Goal: Task Accomplishment & Management: Use online tool/utility

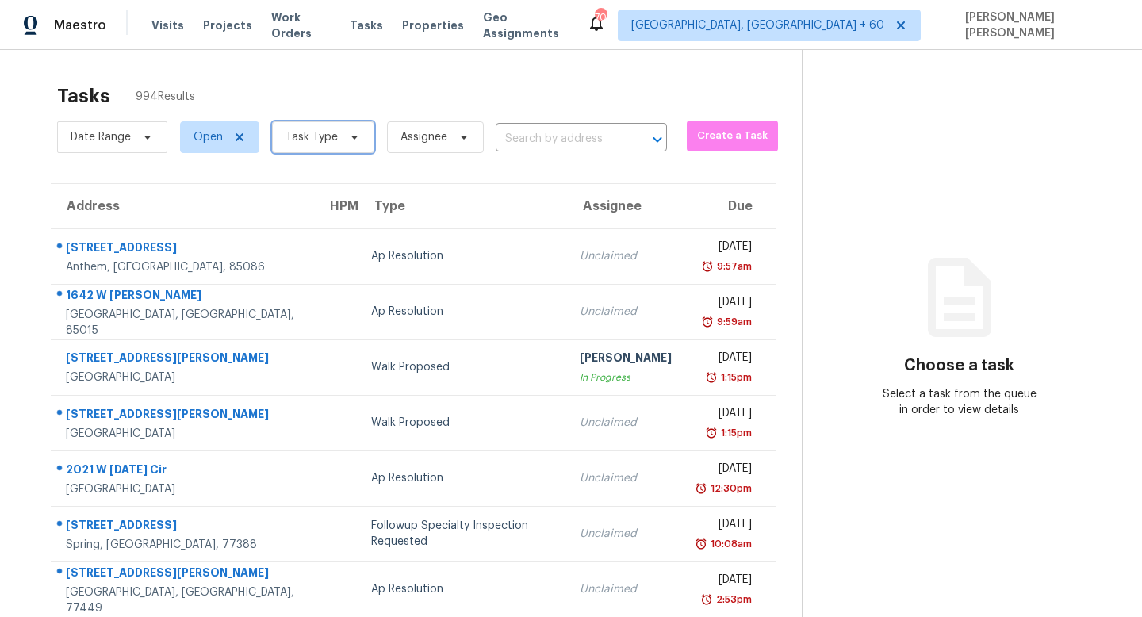
click at [344, 140] on span at bounding box center [352, 137] width 17 height 13
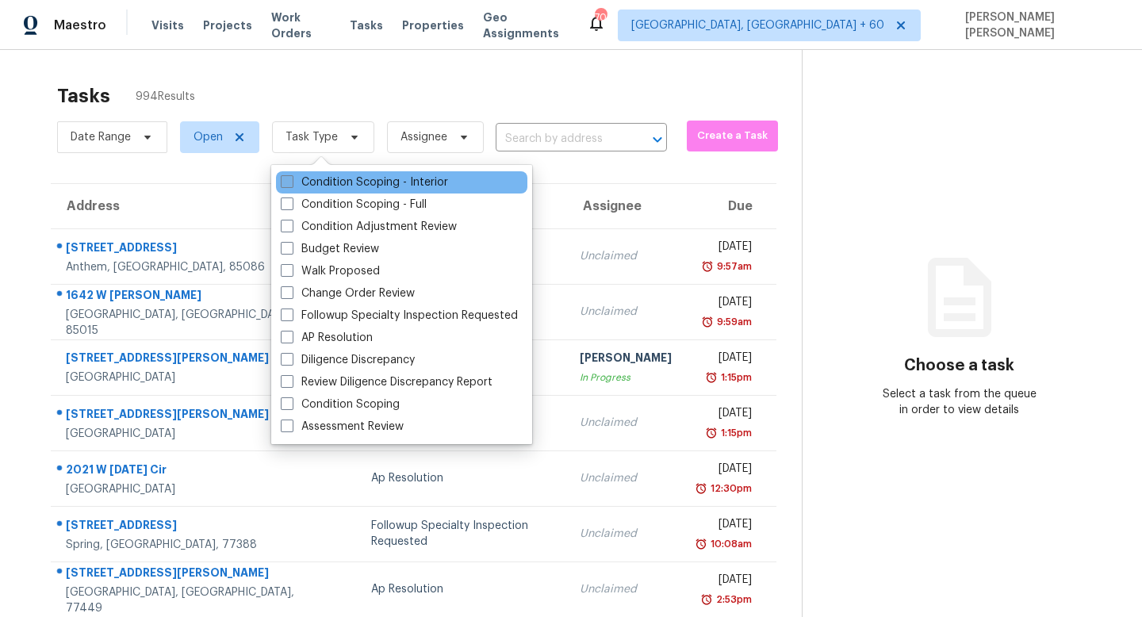
click at [347, 181] on label "Condition Scoping - Interior" at bounding box center [364, 183] width 167 height 16
click at [291, 181] on input "Condition Scoping - Interior" at bounding box center [286, 180] width 10 height 10
checkbox input "true"
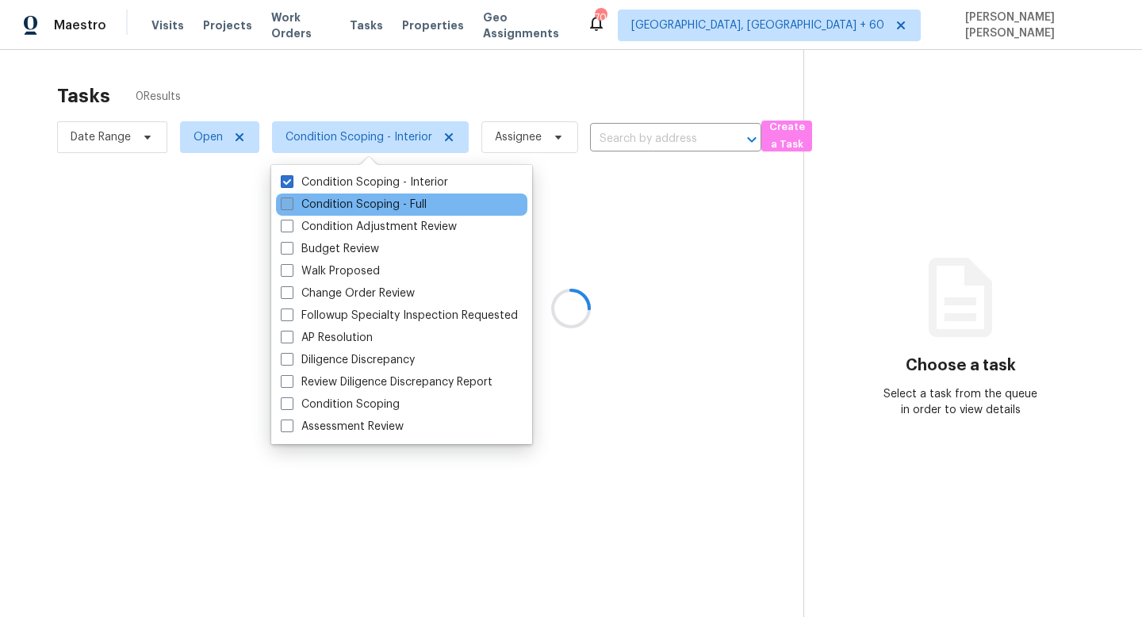
click at [346, 199] on label "Condition Scoping - Full" at bounding box center [354, 205] width 146 height 16
click at [291, 199] on input "Condition Scoping - Full" at bounding box center [286, 202] width 10 height 10
checkbox input "true"
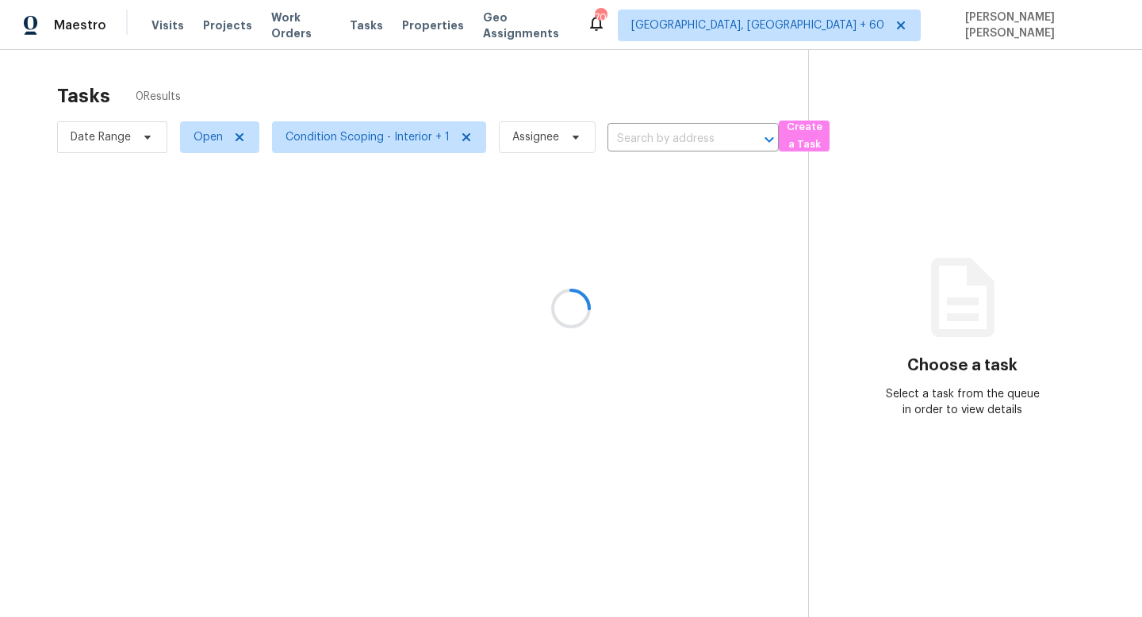
click at [372, 85] on div at bounding box center [571, 308] width 1142 height 617
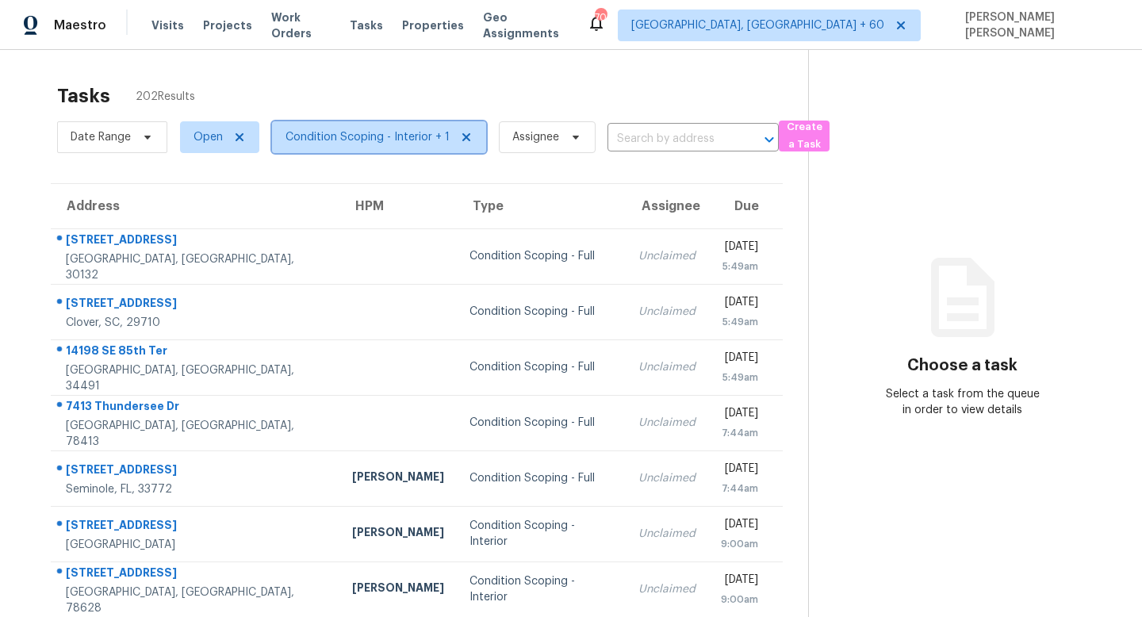
click at [333, 137] on span "Condition Scoping - Interior + 1" at bounding box center [368, 137] width 164 height 16
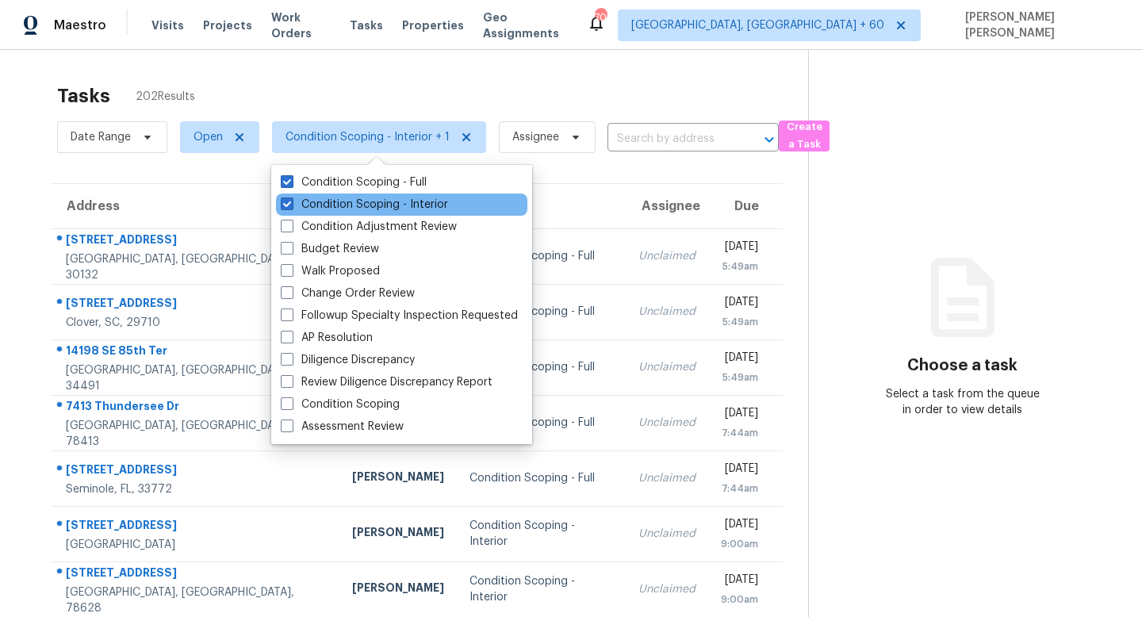
click at [332, 195] on div "Condition Scoping - Interior" at bounding box center [401, 205] width 251 height 22
click at [329, 199] on label "Condition Scoping - Interior" at bounding box center [364, 205] width 167 height 16
click at [291, 199] on input "Condition Scoping - Interior" at bounding box center [286, 202] width 10 height 10
checkbox input "false"
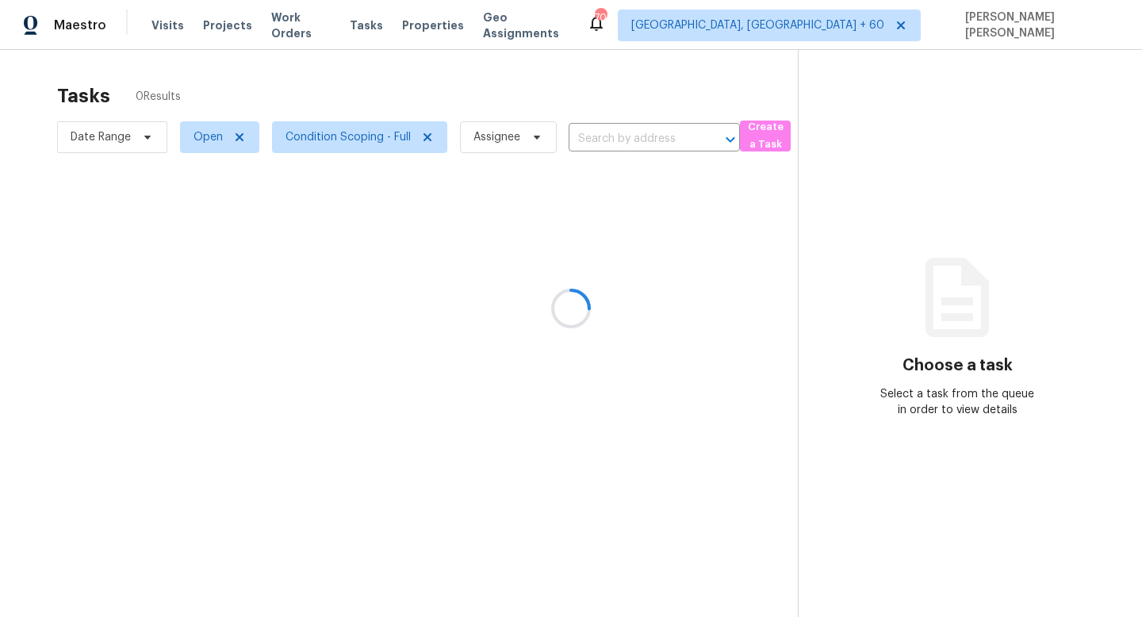
click at [393, 67] on div at bounding box center [571, 308] width 1142 height 617
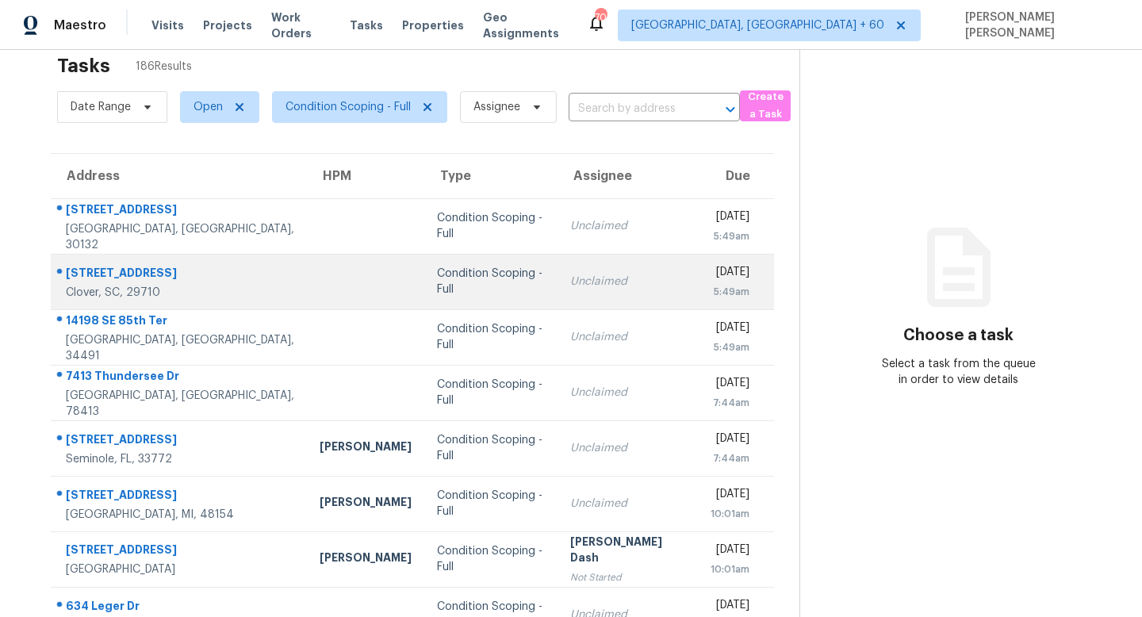
scroll to position [209, 0]
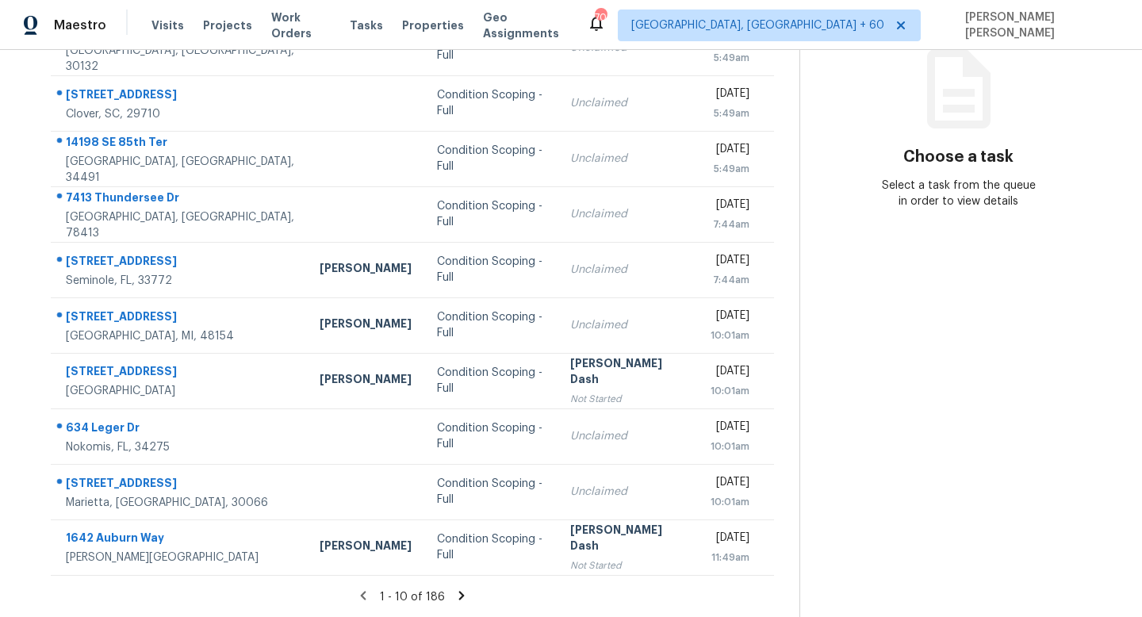
click at [455, 592] on icon at bounding box center [462, 596] width 14 height 14
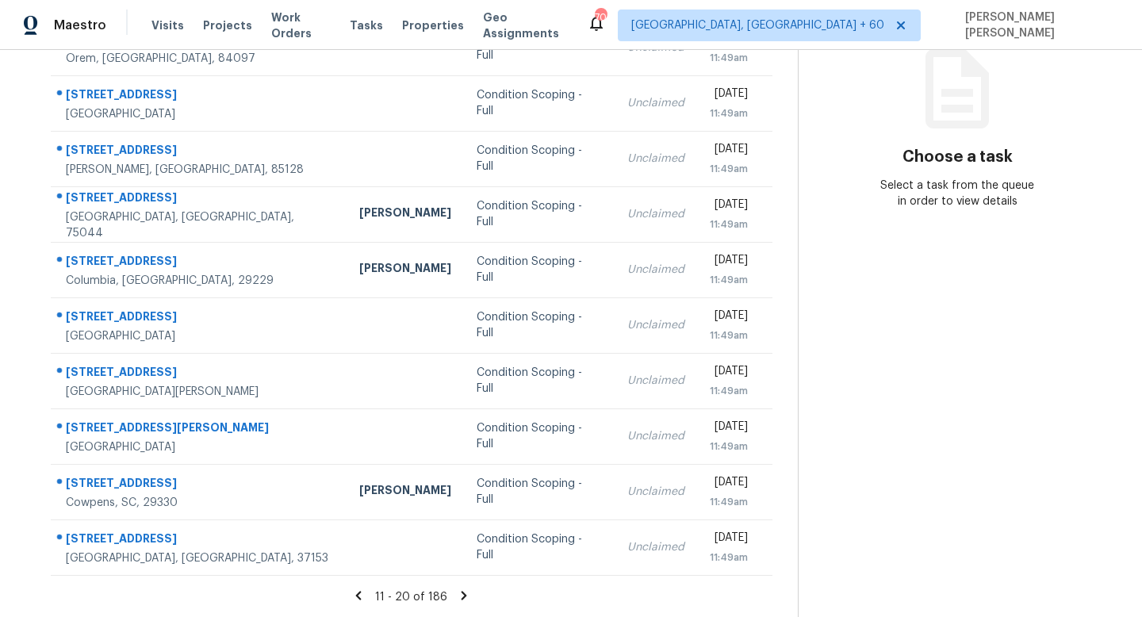
click at [468, 589] on icon at bounding box center [464, 596] width 14 height 14
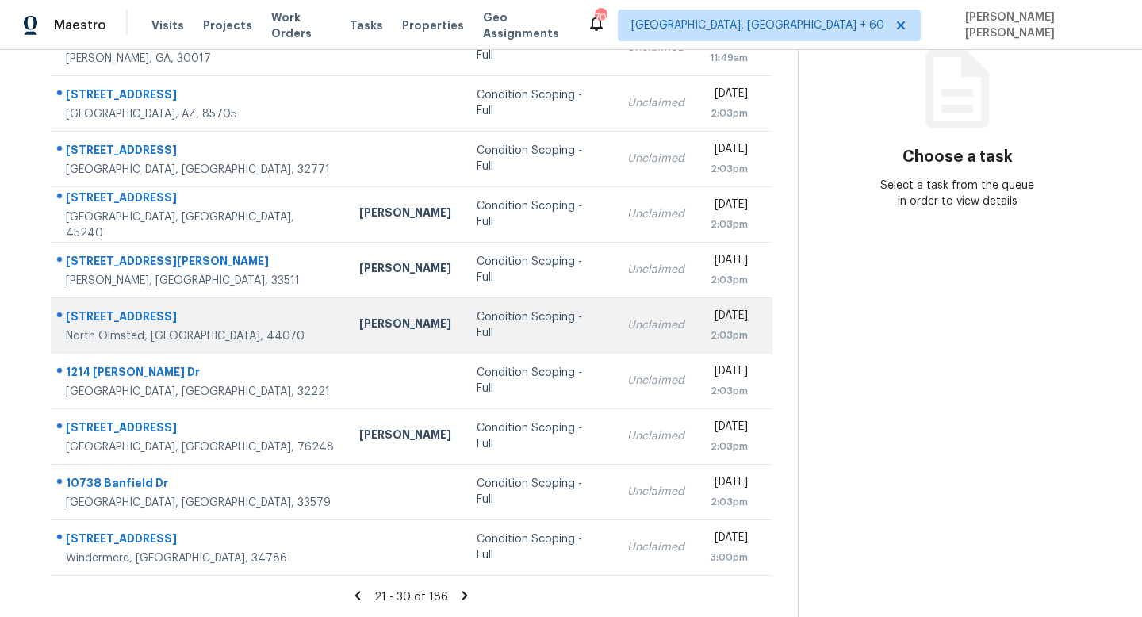
scroll to position [0, 0]
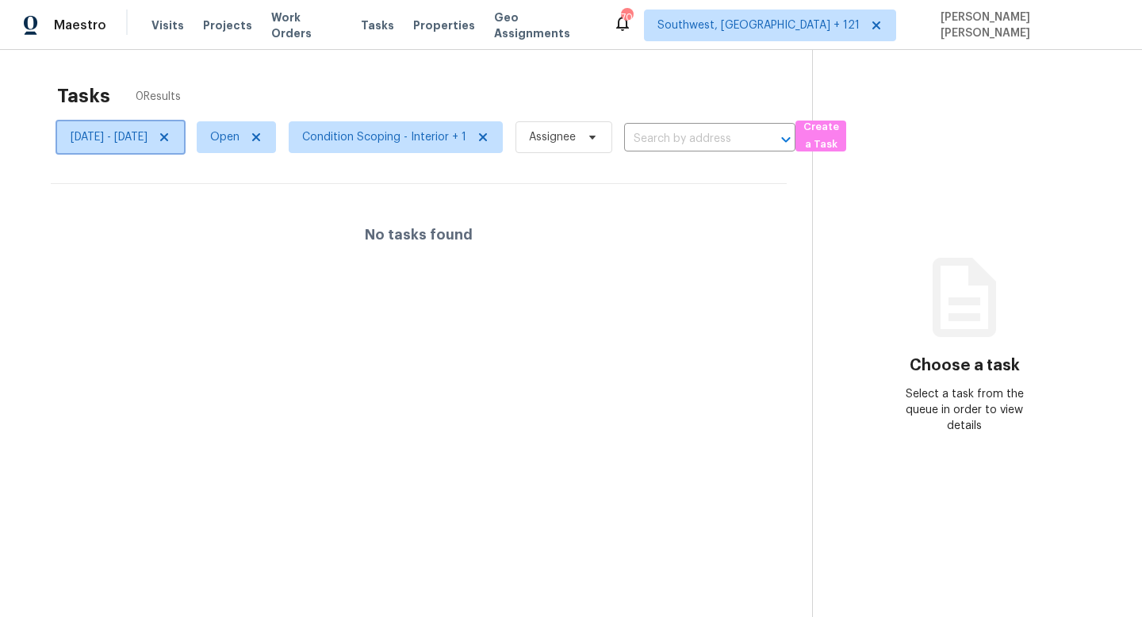
click at [148, 143] on span "[DATE] - [DATE]" at bounding box center [109, 137] width 77 height 16
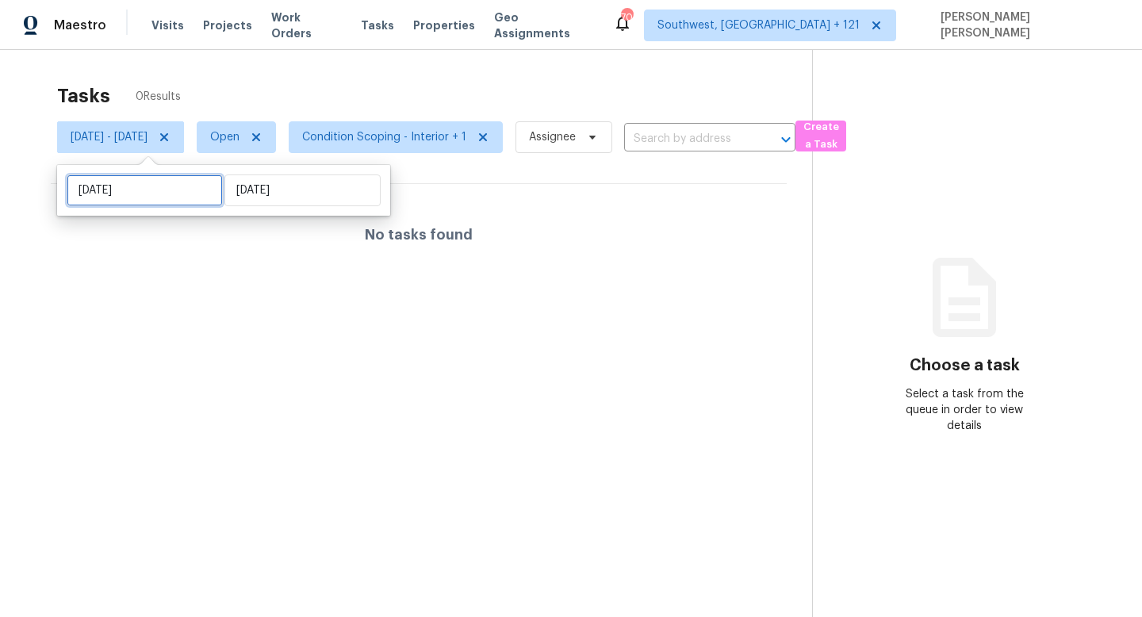
click at [175, 189] on input "[DATE]" at bounding box center [145, 191] width 156 height 32
select select "8"
select select "2025"
select select "9"
select select "2025"
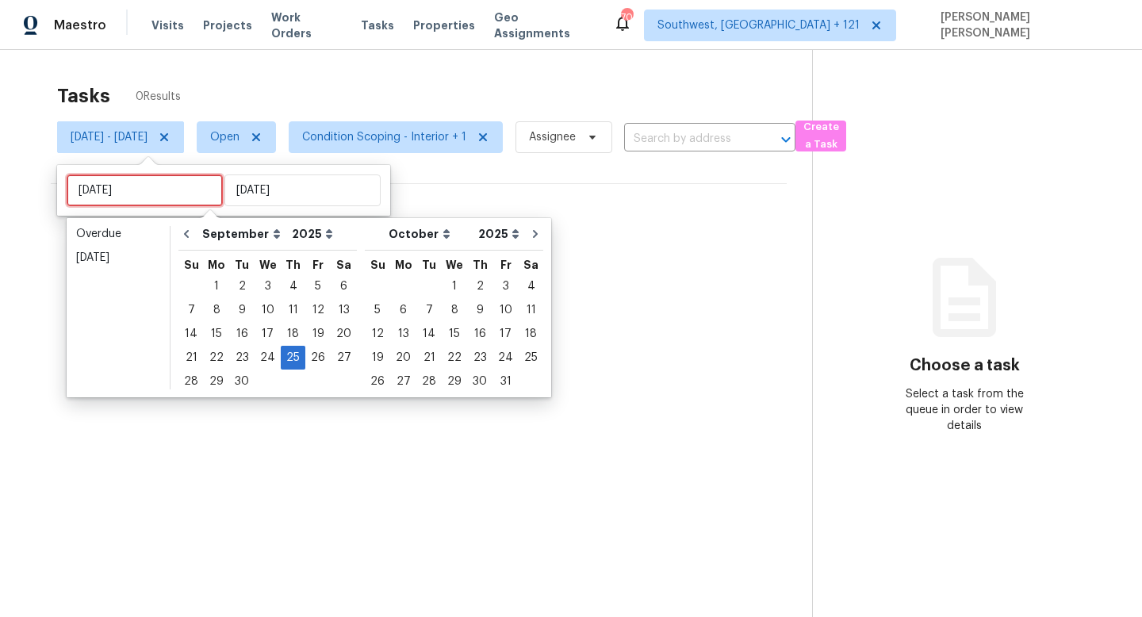
type input "[DATE]"
click at [209, 378] on div "29" at bounding box center [216, 381] width 25 height 22
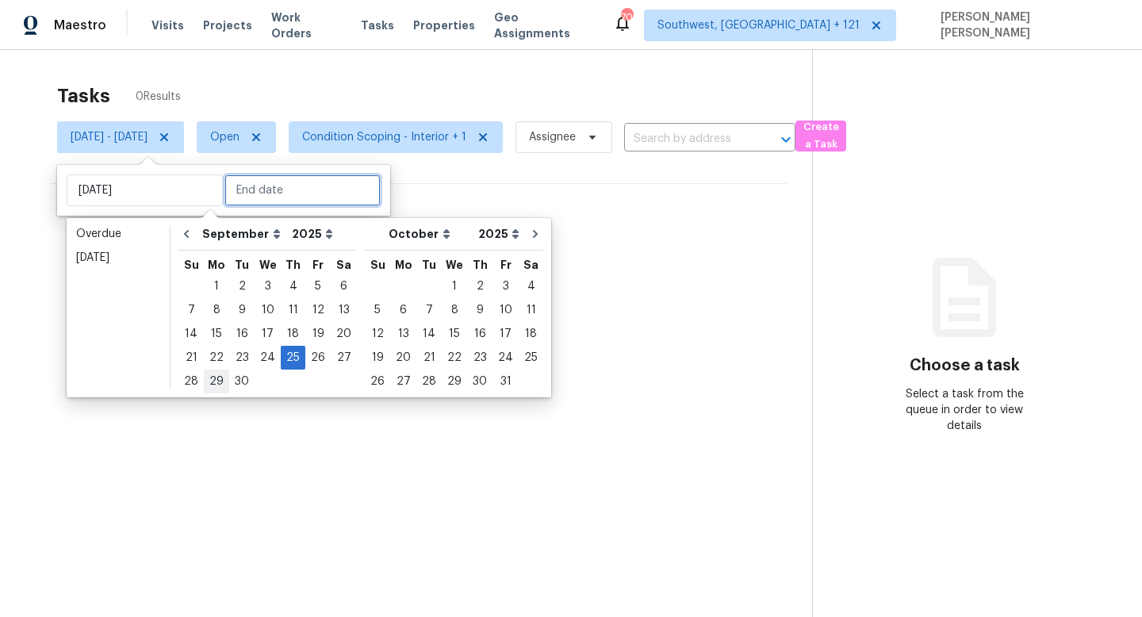
type input "[DATE]"
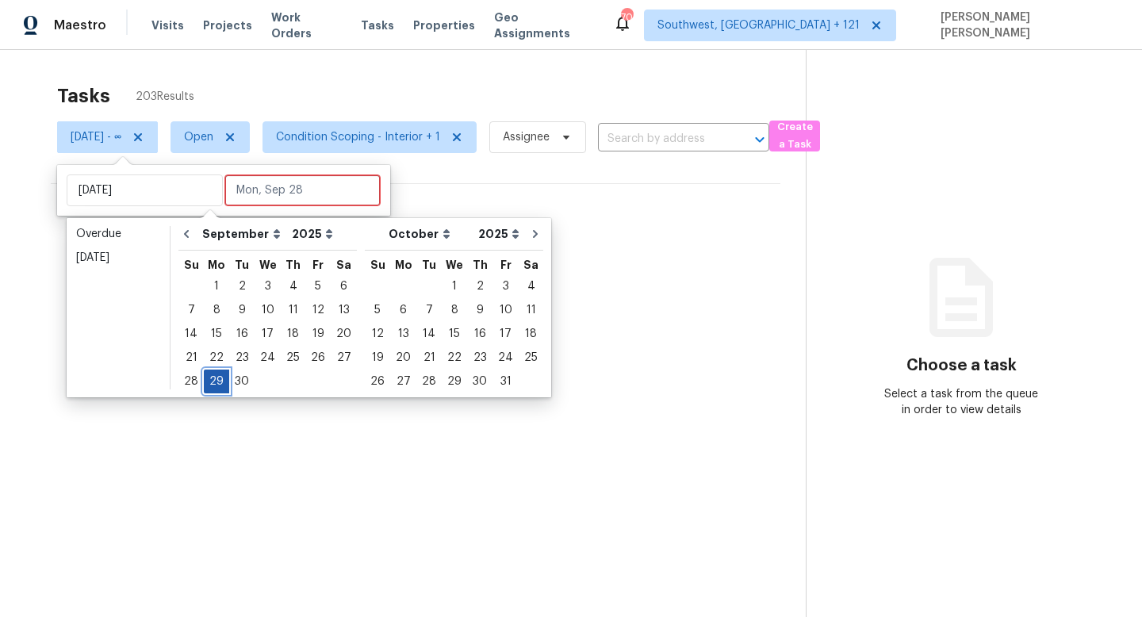
click at [209, 378] on div "29" at bounding box center [216, 381] width 25 height 22
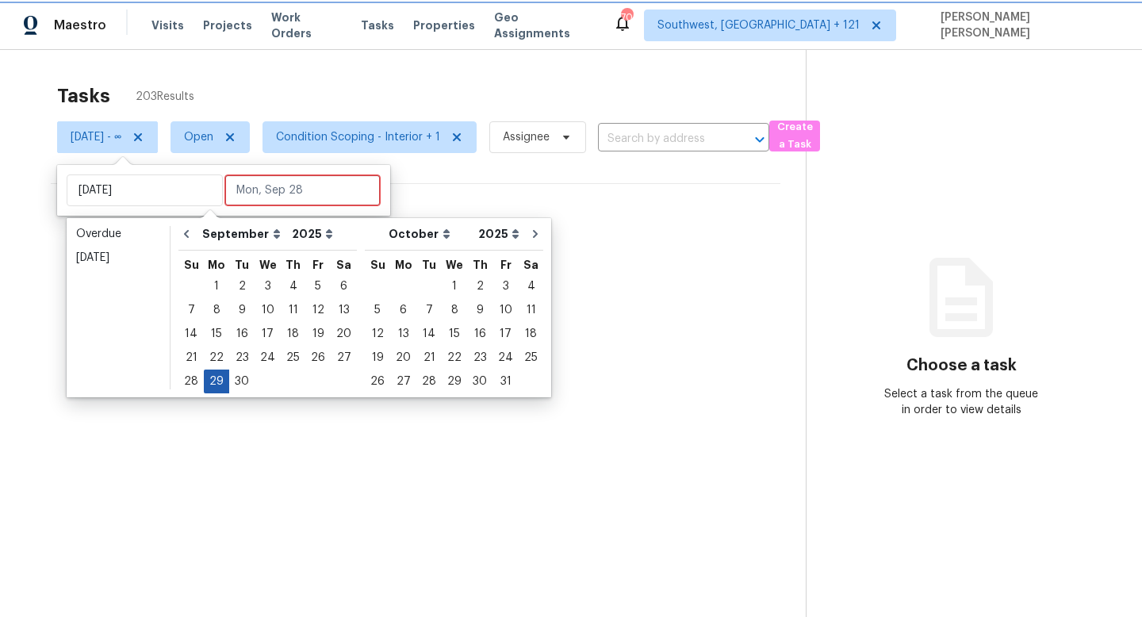
type input "[DATE]"
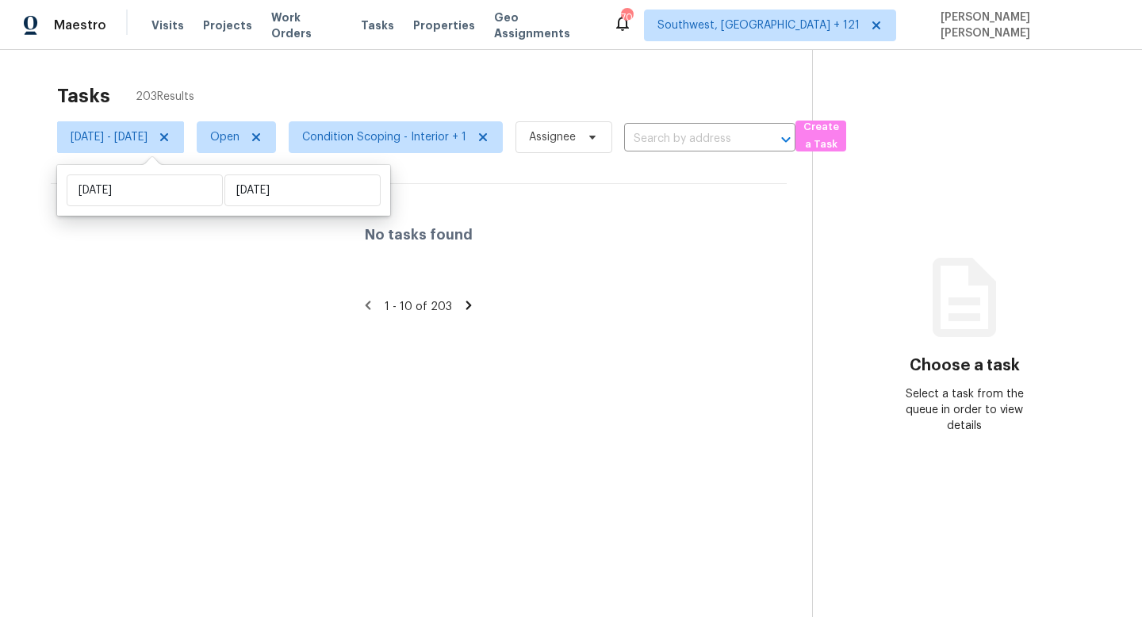
click at [290, 59] on div "Tasks 203 Results [DATE] - [DATE] Open Condition Scoping - Interior + 1 Assigne…" at bounding box center [571, 358] width 1142 height 617
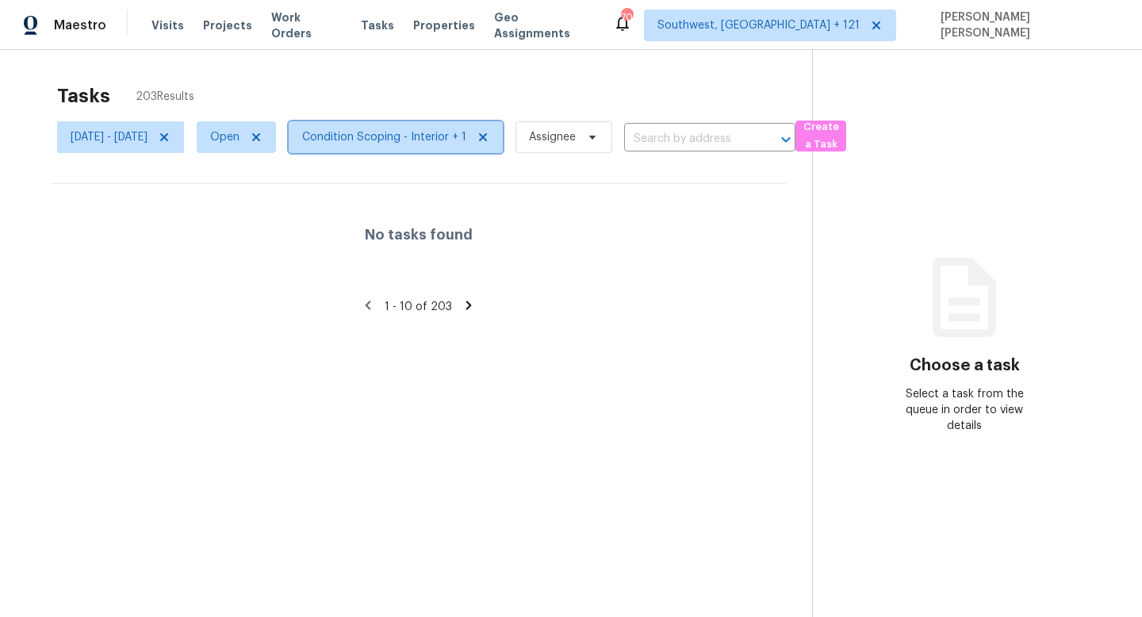
click at [466, 138] on span "Condition Scoping - Interior + 1" at bounding box center [384, 137] width 164 height 16
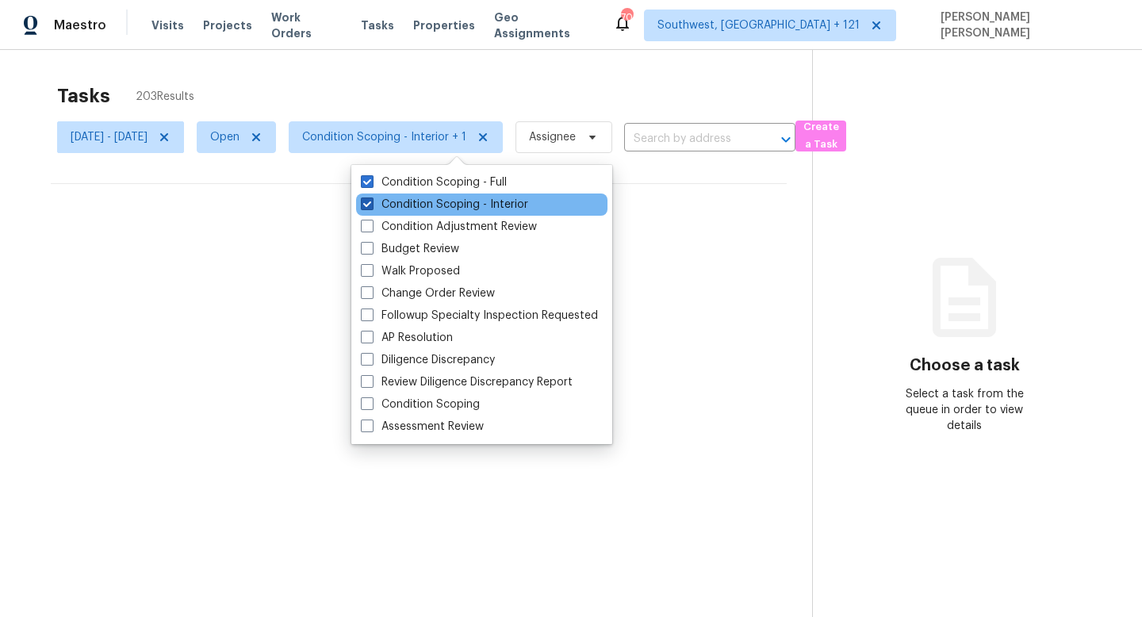
click at [412, 208] on label "Condition Scoping - Interior" at bounding box center [444, 205] width 167 height 16
click at [371, 207] on input "Condition Scoping - Interior" at bounding box center [366, 202] width 10 height 10
checkbox input "false"
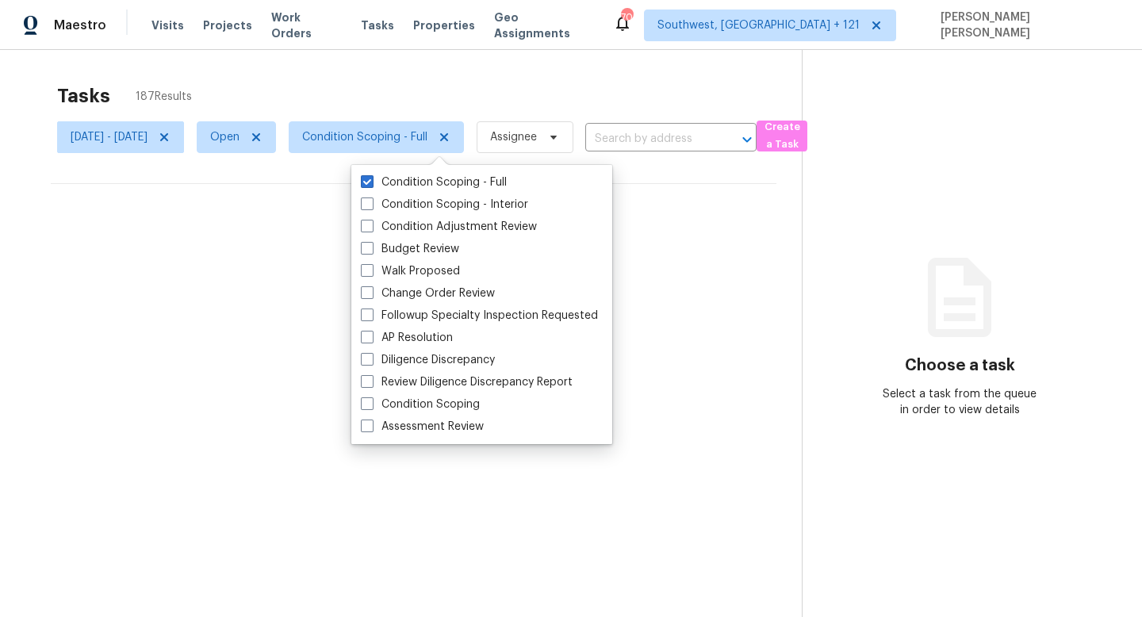
click at [386, 82] on div "Tasks 187 Results" at bounding box center [429, 95] width 745 height 41
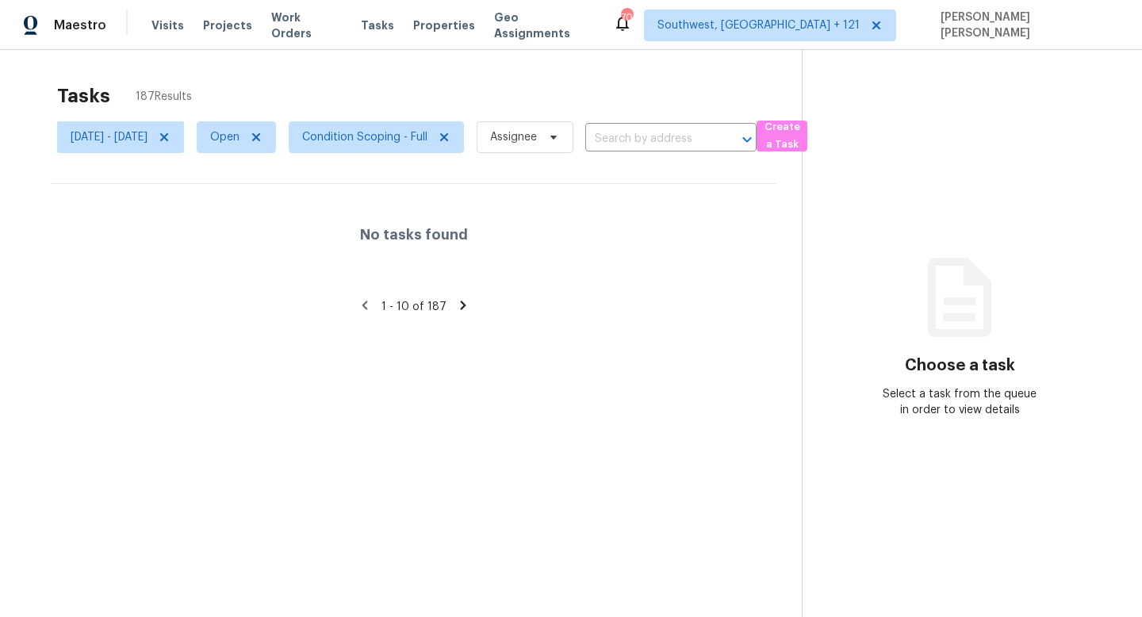
click at [368, 305] on icon at bounding box center [365, 305] width 14 height 14
click at [370, 301] on icon at bounding box center [365, 305] width 14 height 14
click at [372, 301] on icon at bounding box center [365, 305] width 14 height 14
click at [466, 302] on icon at bounding box center [463, 305] width 6 height 9
click at [467, 302] on icon at bounding box center [466, 305] width 14 height 14
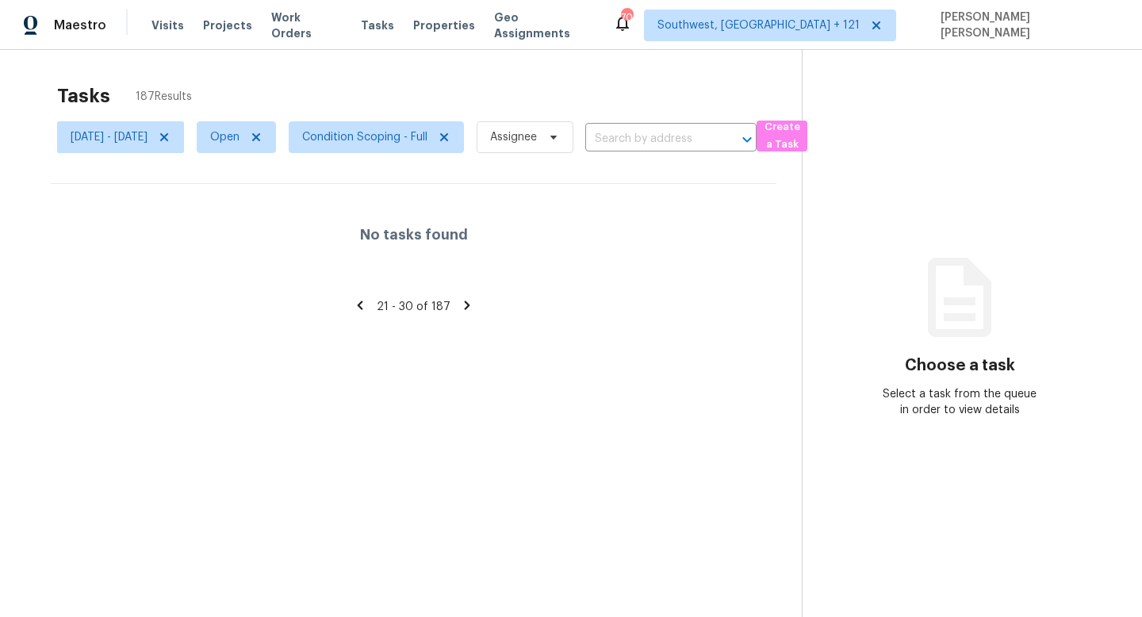
click at [364, 305] on icon at bounding box center [360, 305] width 14 height 14
click at [451, 131] on icon at bounding box center [444, 137] width 13 height 13
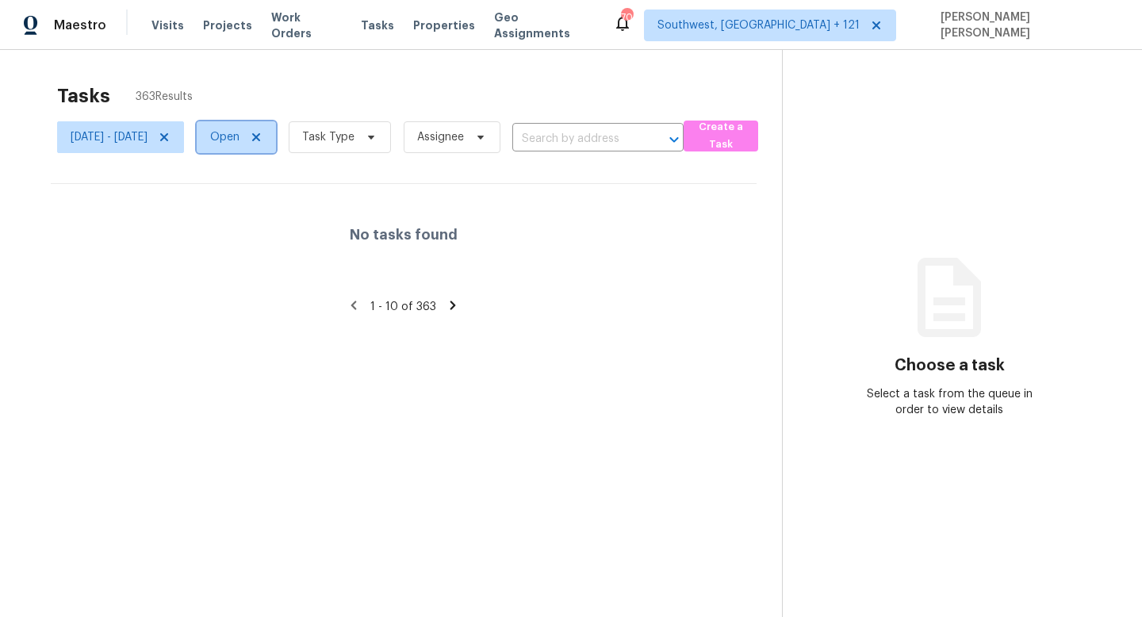
click at [263, 143] on icon at bounding box center [256, 137] width 13 height 13
click at [336, 87] on div "Tasks 654 Results" at bounding box center [420, 95] width 727 height 41
click at [276, 141] on span "Open" at bounding box center [236, 137] width 79 height 32
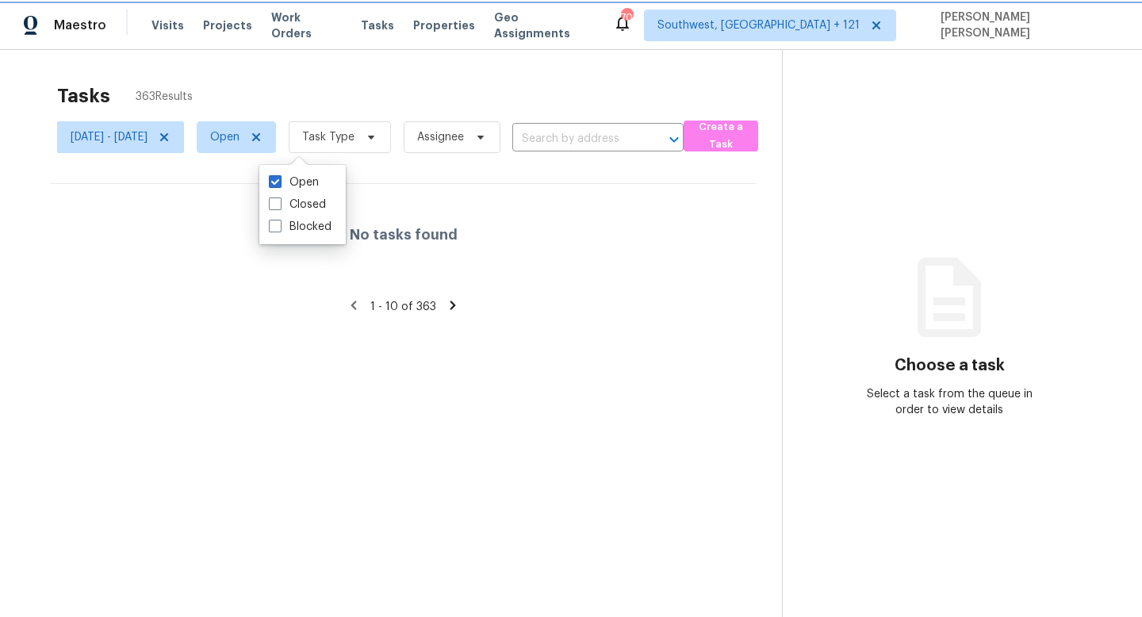
click at [263, 132] on icon at bounding box center [256, 137] width 13 height 13
checkbox input "false"
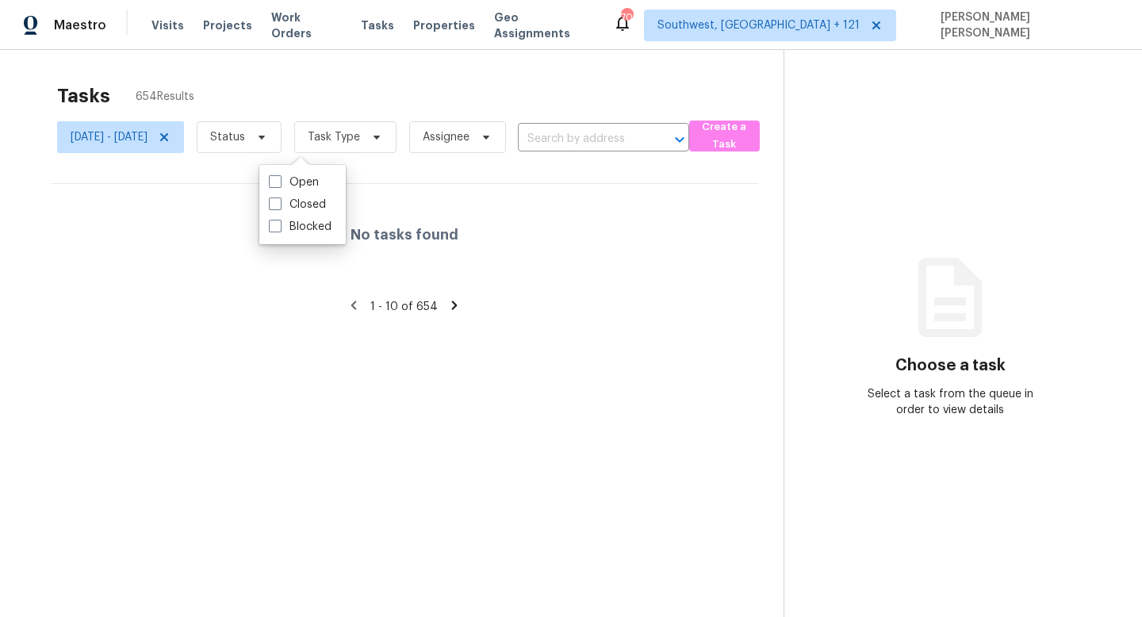
click at [282, 97] on div "Tasks 654 Results" at bounding box center [420, 95] width 727 height 41
click at [361, 32] on div "Tasks" at bounding box center [377, 25] width 33 height 17
click at [362, 18] on div "Tasks" at bounding box center [377, 25] width 33 height 17
click at [362, 21] on span "Tasks" at bounding box center [377, 25] width 33 height 11
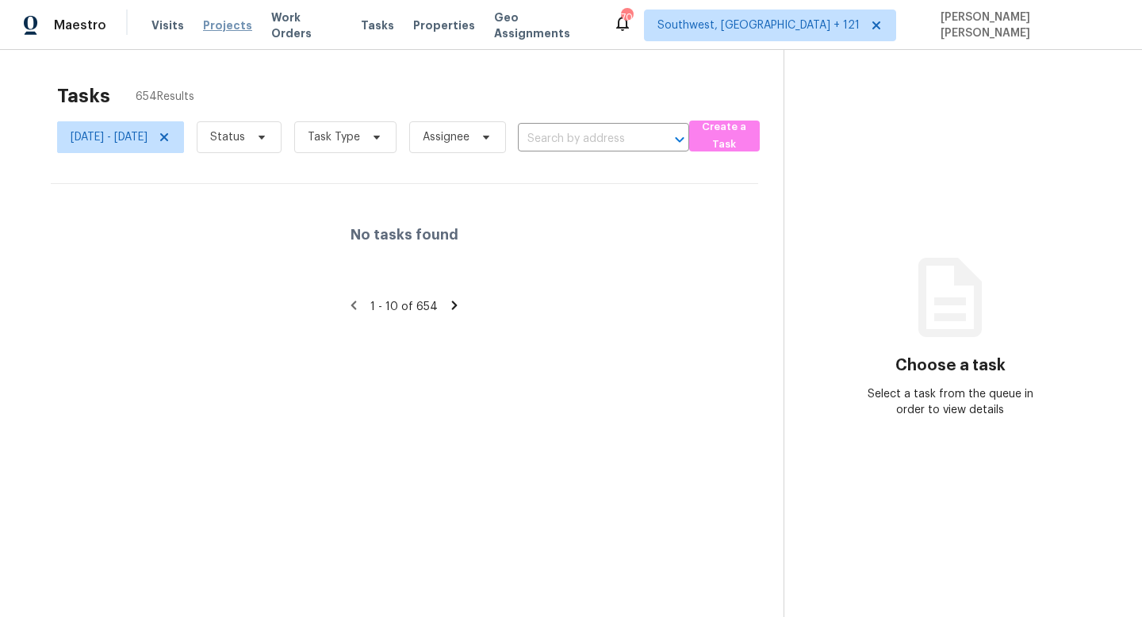
click at [213, 21] on span "Projects" at bounding box center [227, 25] width 49 height 16
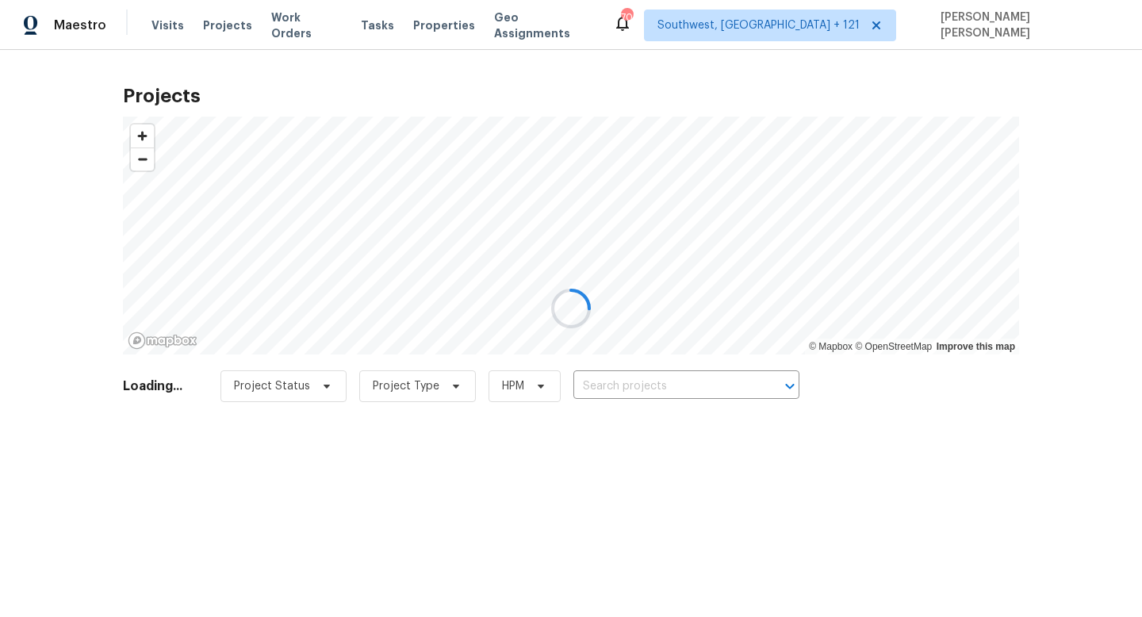
click at [363, 22] on div at bounding box center [571, 308] width 1142 height 617
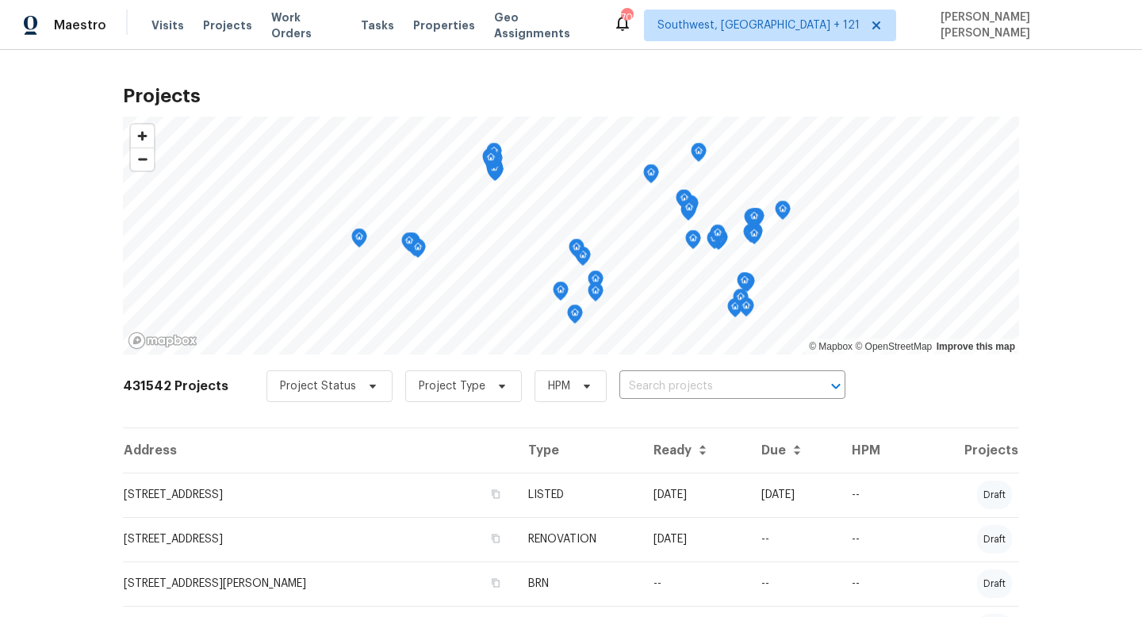
click at [363, 22] on span "Tasks" at bounding box center [377, 25] width 33 height 11
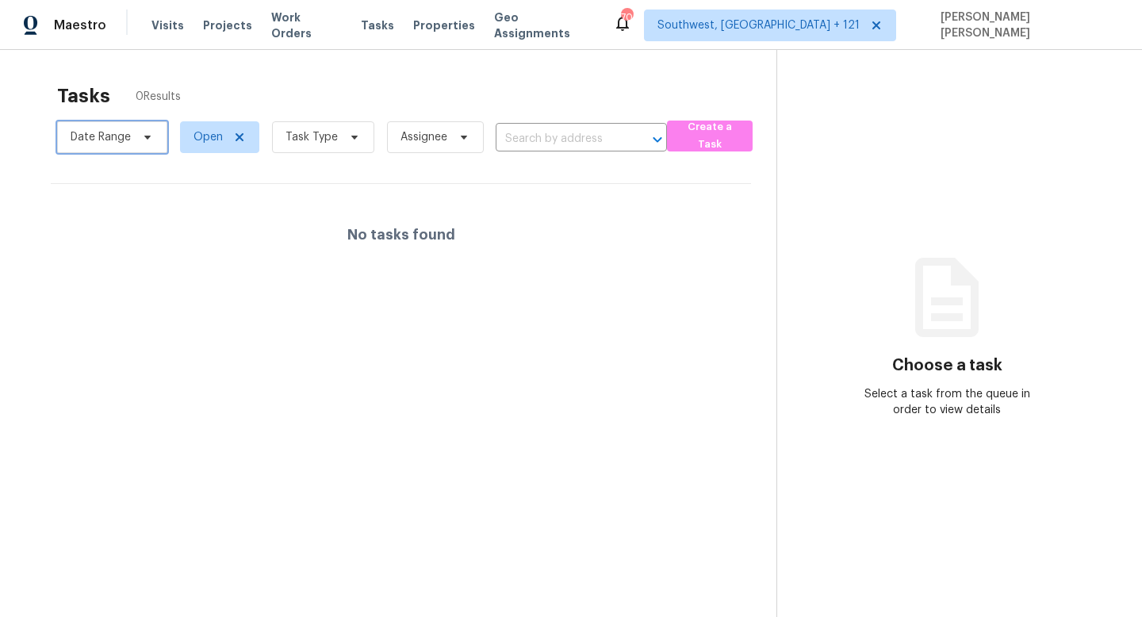
click at [118, 144] on span "Date Range" at bounding box center [101, 137] width 60 height 16
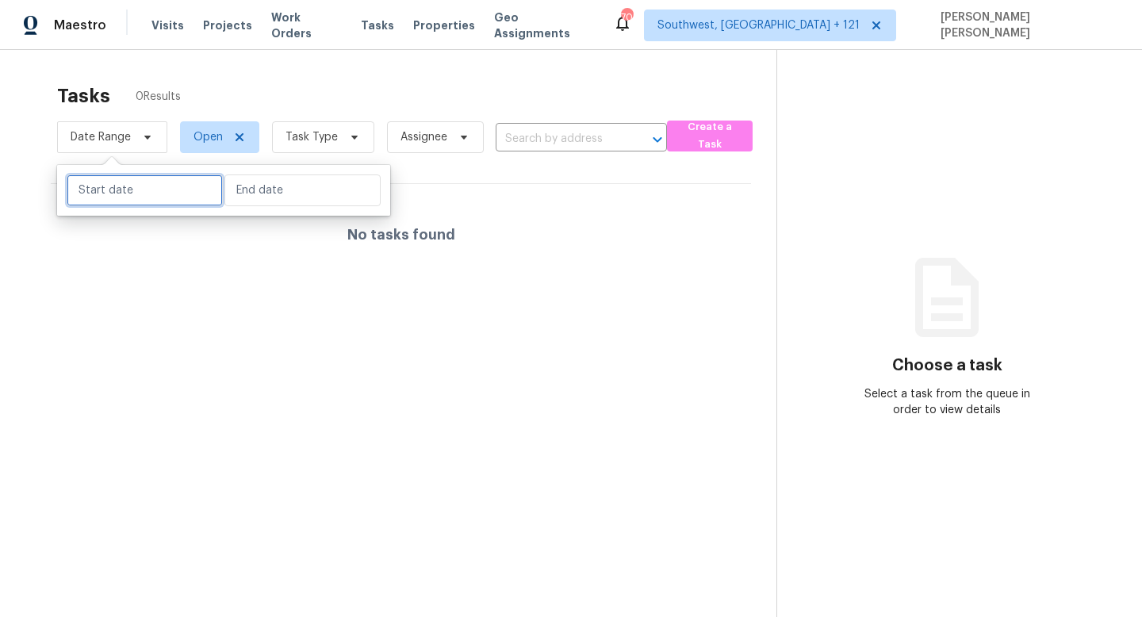
select select "8"
select select "2025"
select select "9"
select select "2025"
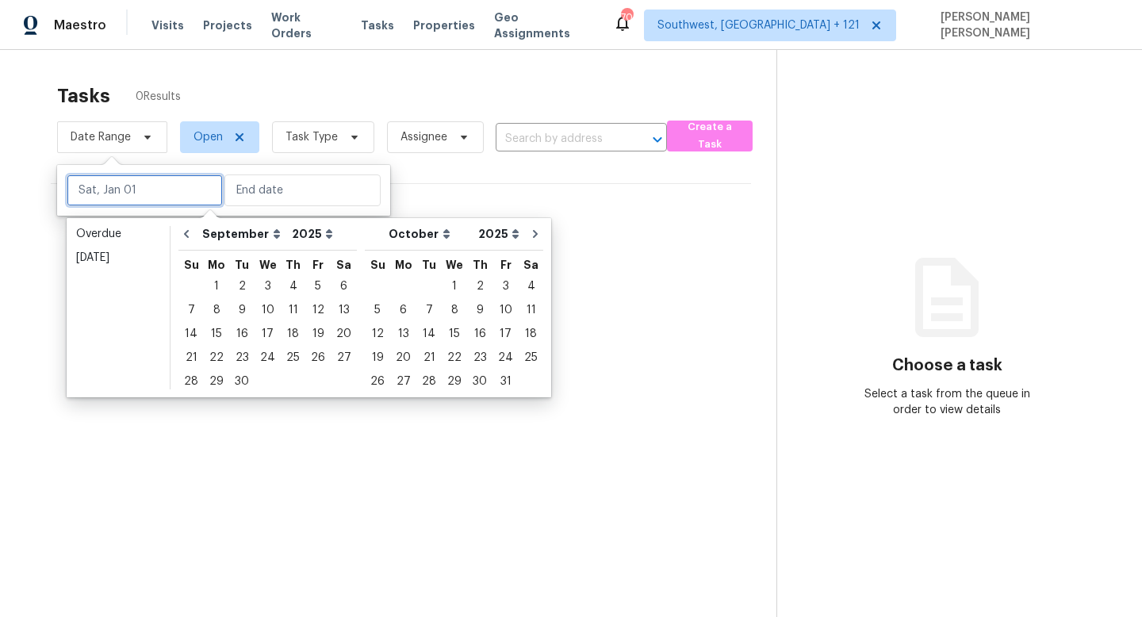
click at [130, 177] on input "text" at bounding box center [145, 191] width 156 height 32
click at [218, 379] on div "29" at bounding box center [216, 381] width 25 height 22
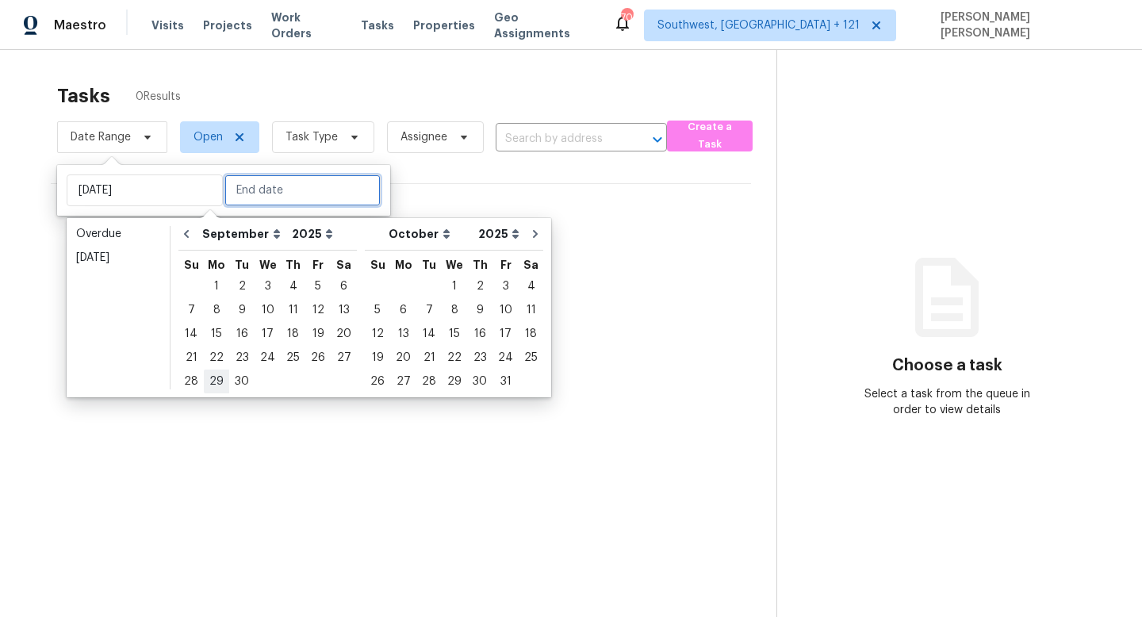
type input "[DATE]"
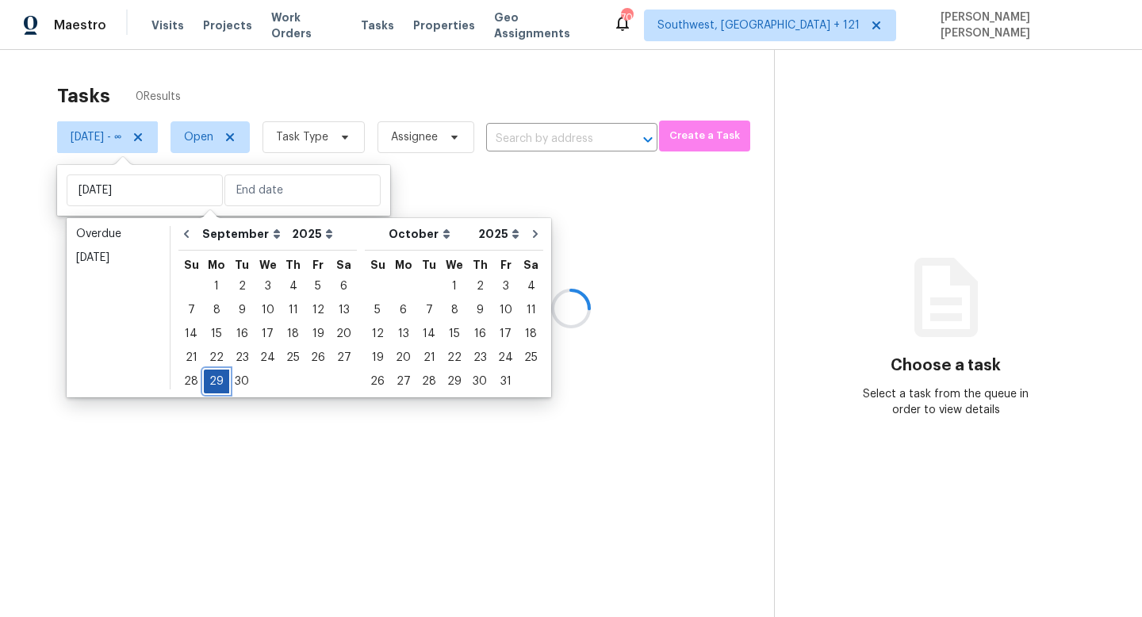
click at [218, 379] on div "29" at bounding box center [216, 381] width 25 height 22
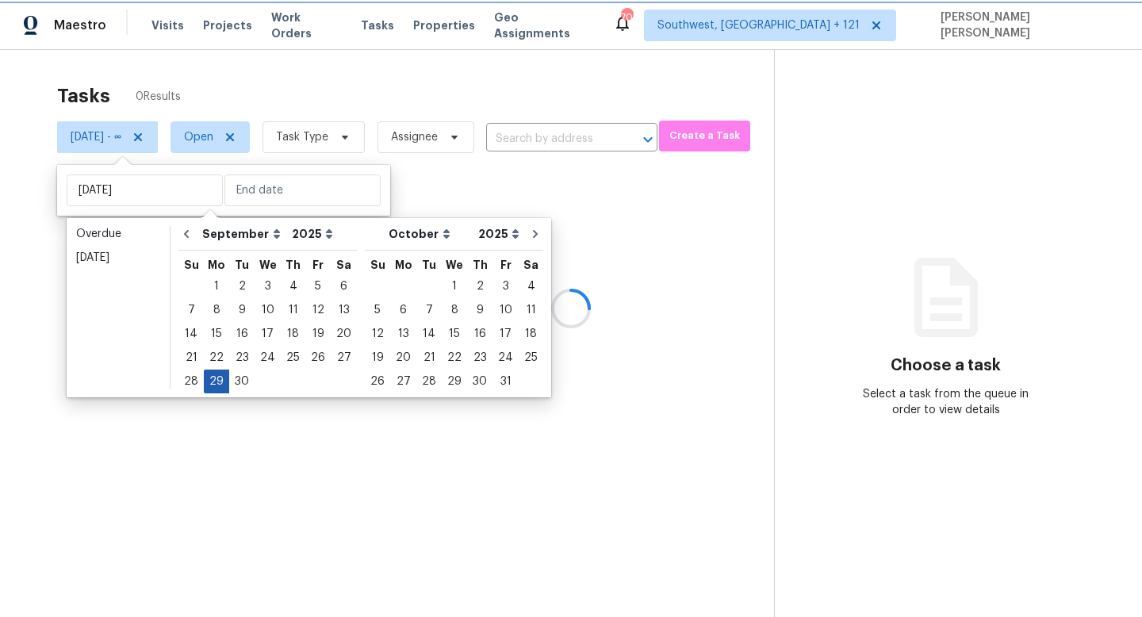
type input "[DATE]"
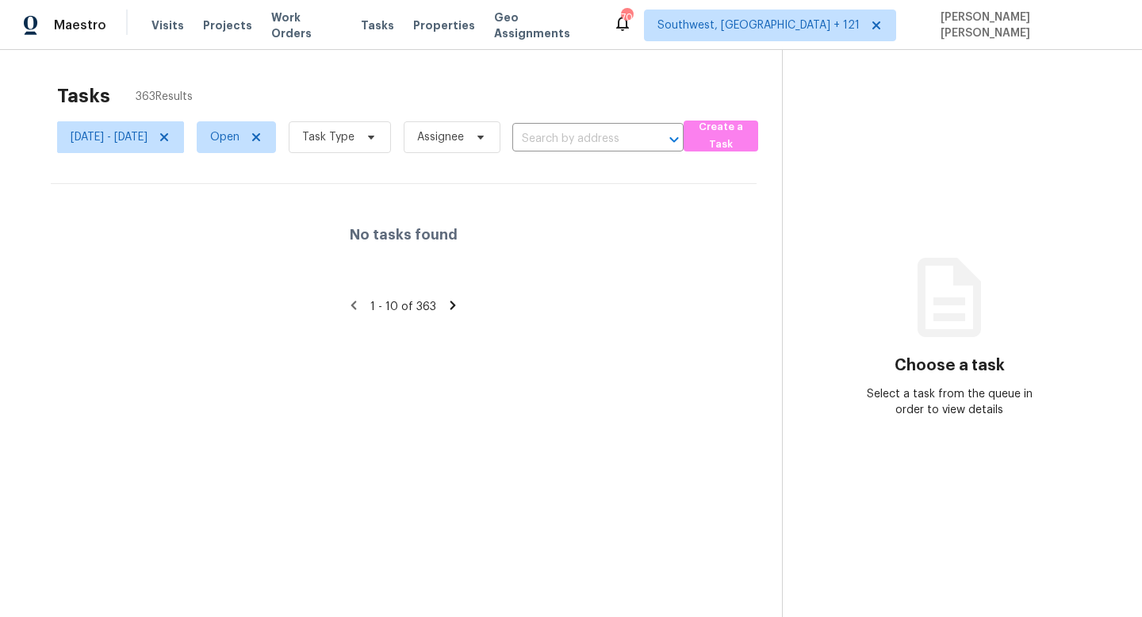
click at [355, 65] on div "Tasks 363 Results Mon, Sep 29 - Mon, Sep 29 Open Task Type Assignee ​ Create a …" at bounding box center [571, 358] width 1142 height 617
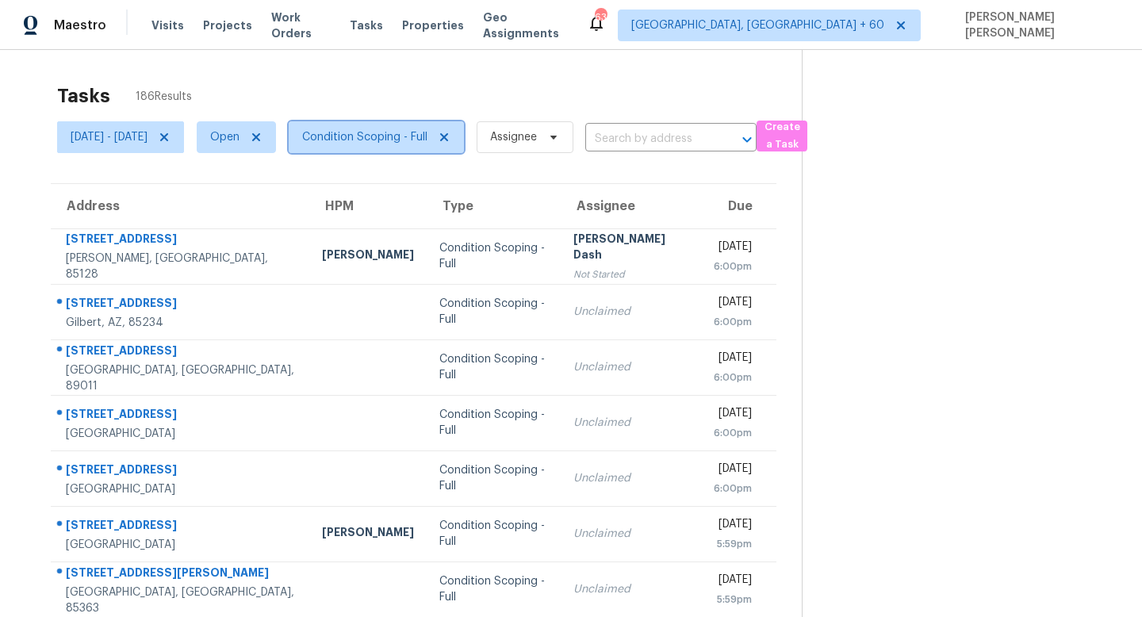
click at [383, 142] on span "Condition Scoping - Full" at bounding box center [364, 137] width 125 height 16
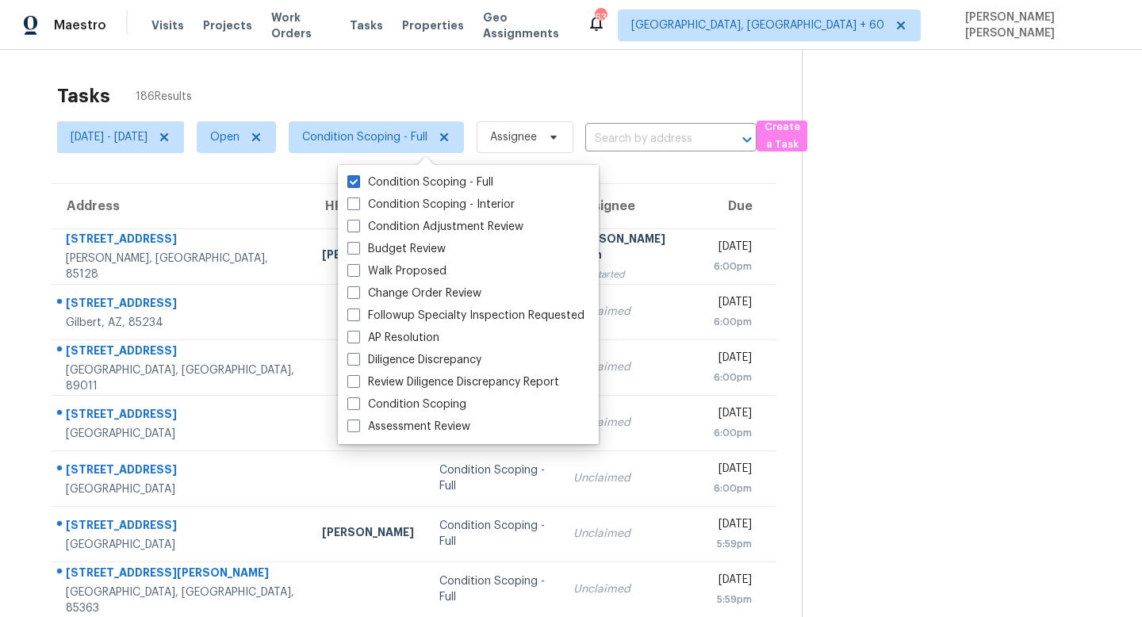
click at [385, 79] on div "Tasks 186 Results" at bounding box center [429, 95] width 745 height 41
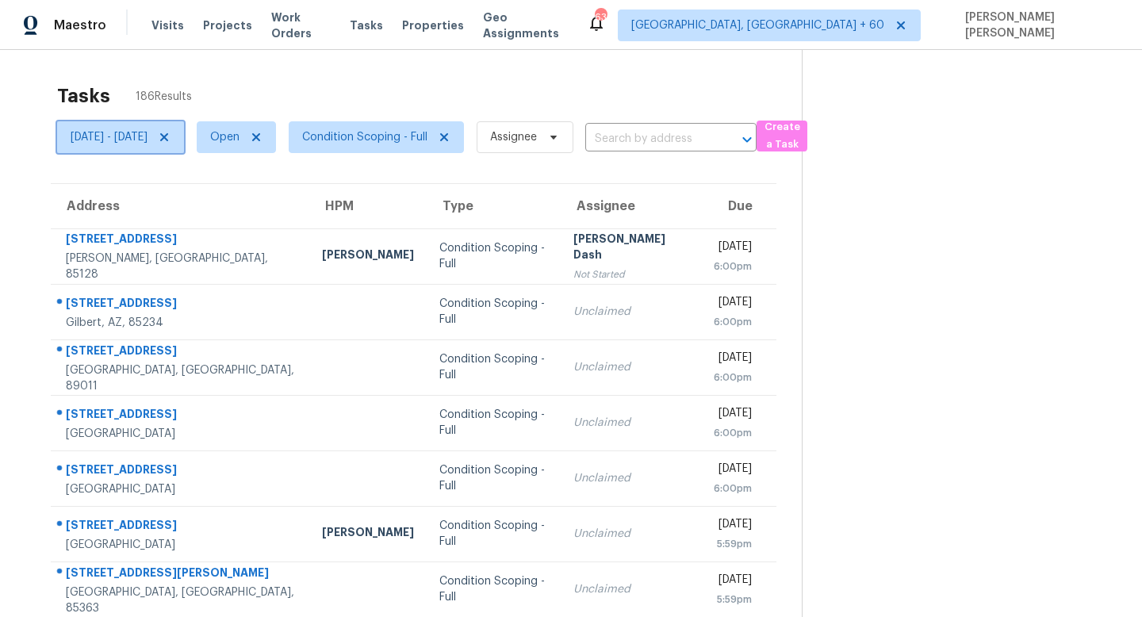
click at [148, 136] on span "[DATE] - [DATE]" at bounding box center [109, 137] width 77 height 16
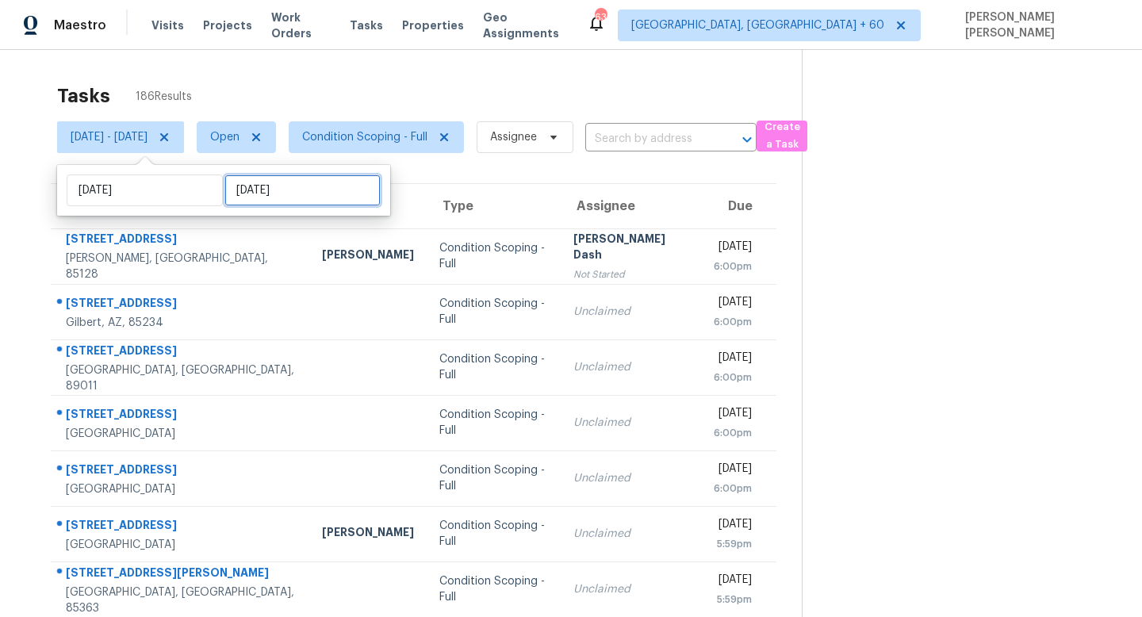
select select "8"
select select "2025"
select select "9"
select select "2025"
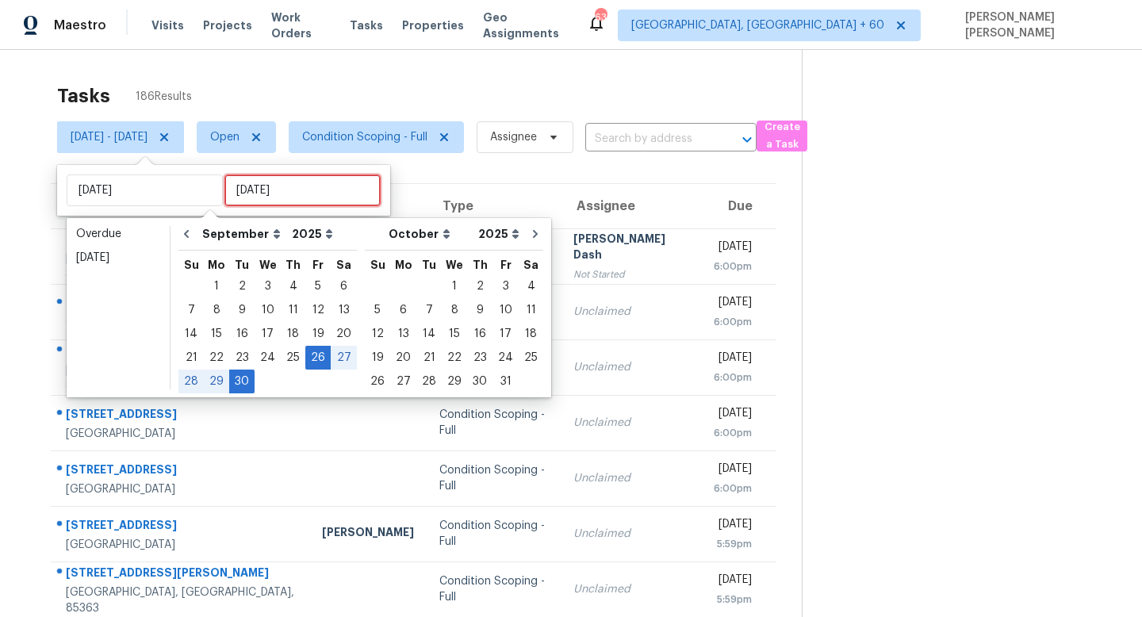
click at [244, 191] on input "[DATE]" at bounding box center [303, 191] width 156 height 32
type input "[DATE]"
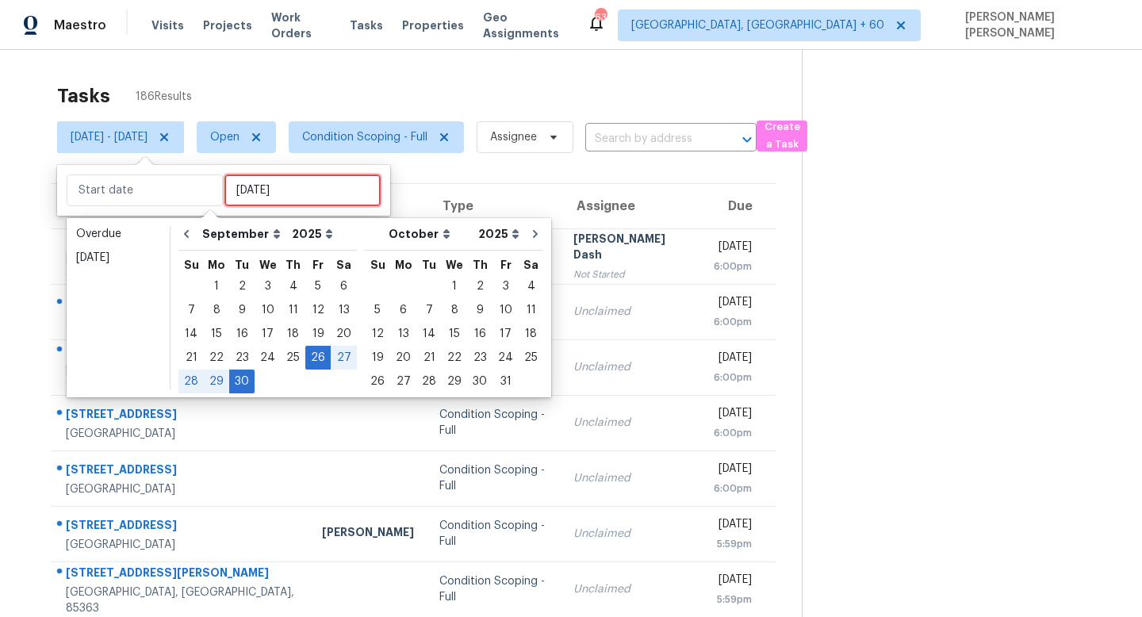
type input "[DATE]"
click at [210, 378] on div "29" at bounding box center [216, 381] width 25 height 22
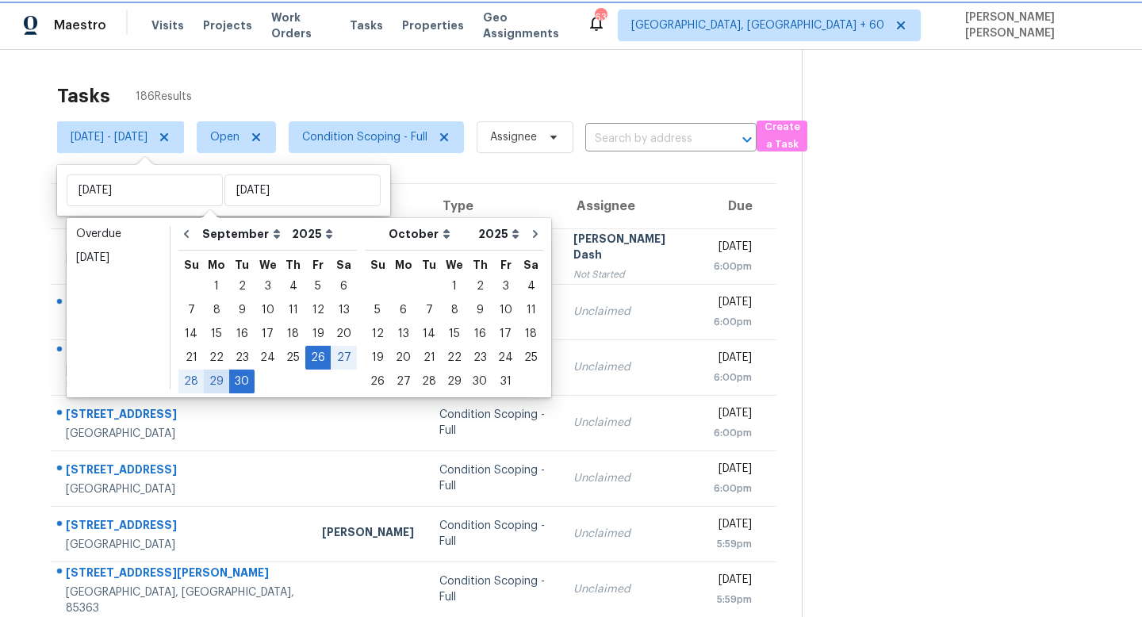
type input "[DATE]"
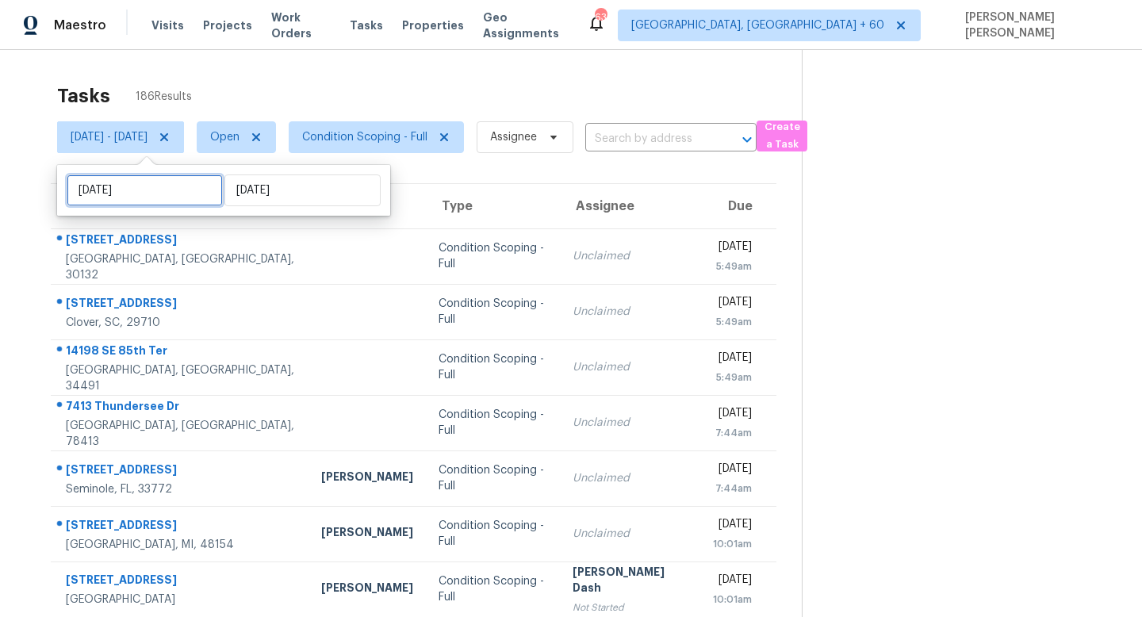
select select "8"
select select "2025"
select select "9"
select select "2025"
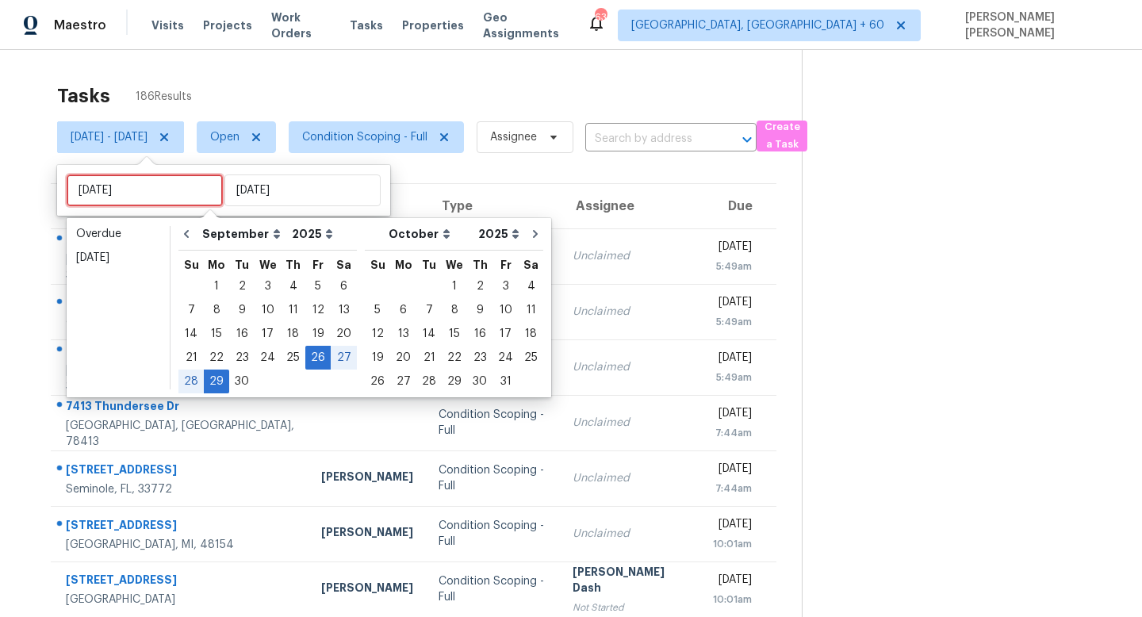
click at [178, 191] on input "Fri, Sep 26" at bounding box center [145, 191] width 156 height 32
type input "[DATE]"
type input "Tue, Sep 23"
type input "[DATE]"
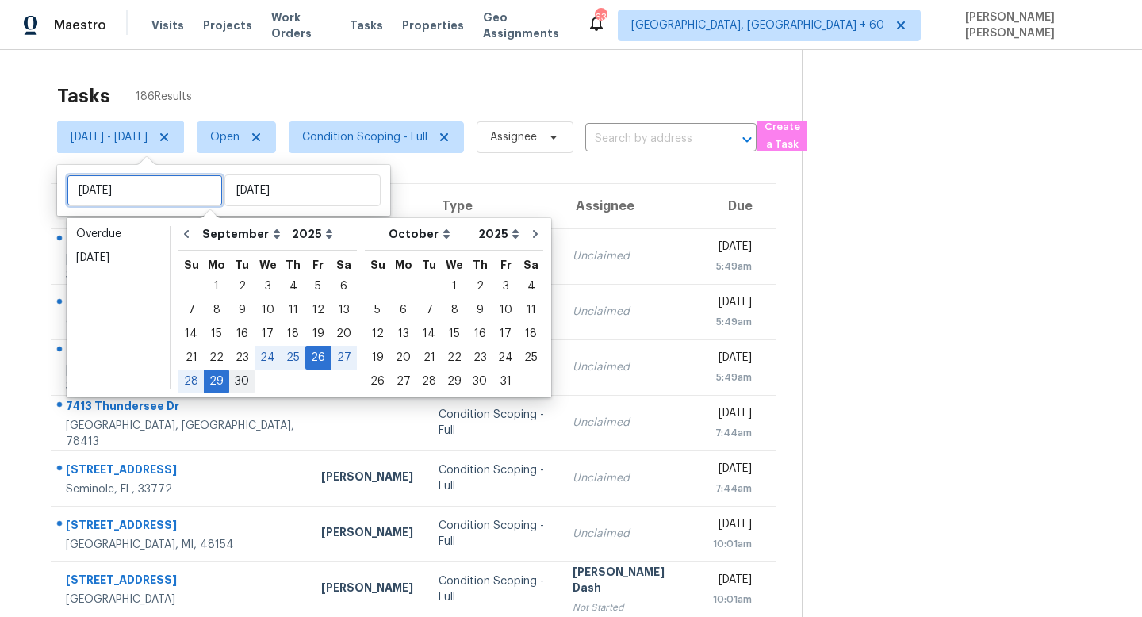
type input "[DATE]"
click at [211, 382] on div "29" at bounding box center [216, 381] width 25 height 22
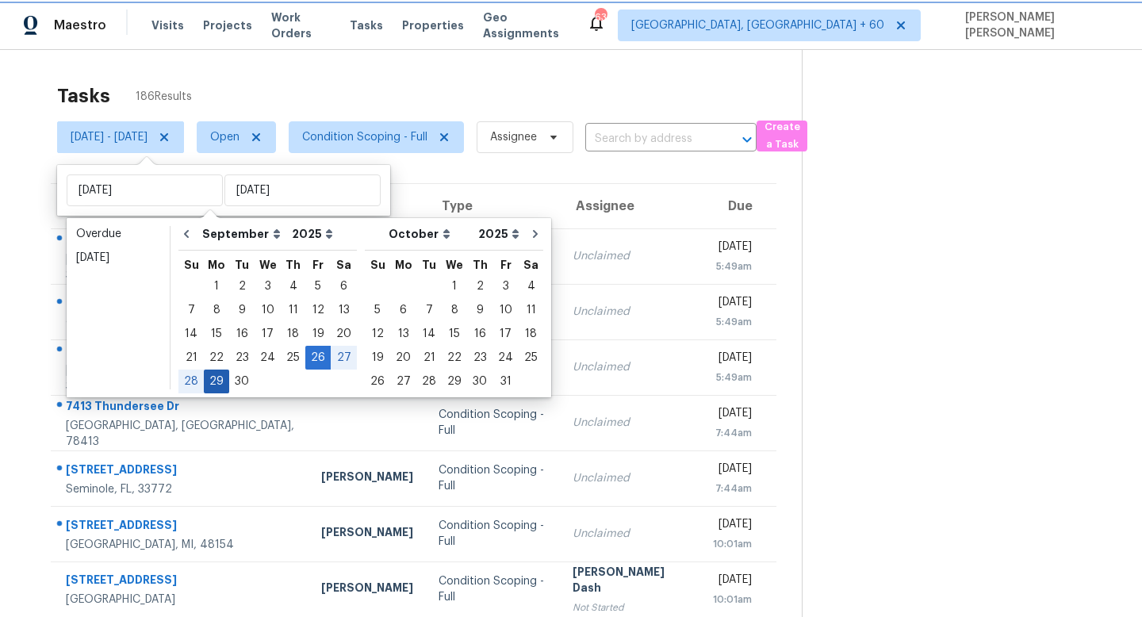
type input "[DATE]"
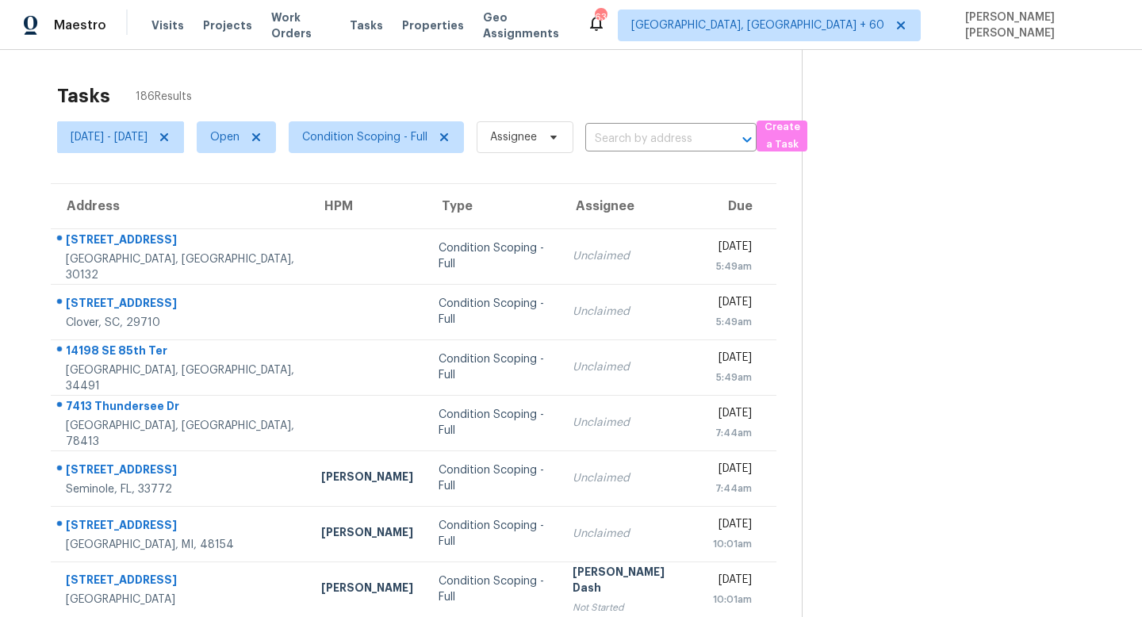
click at [338, 64] on div "Tasks 186 Results Mon, Sep 29 - Mon, Sep 29 Open Condition Scoping - Full Assig…" at bounding box center [571, 438] width 1142 height 777
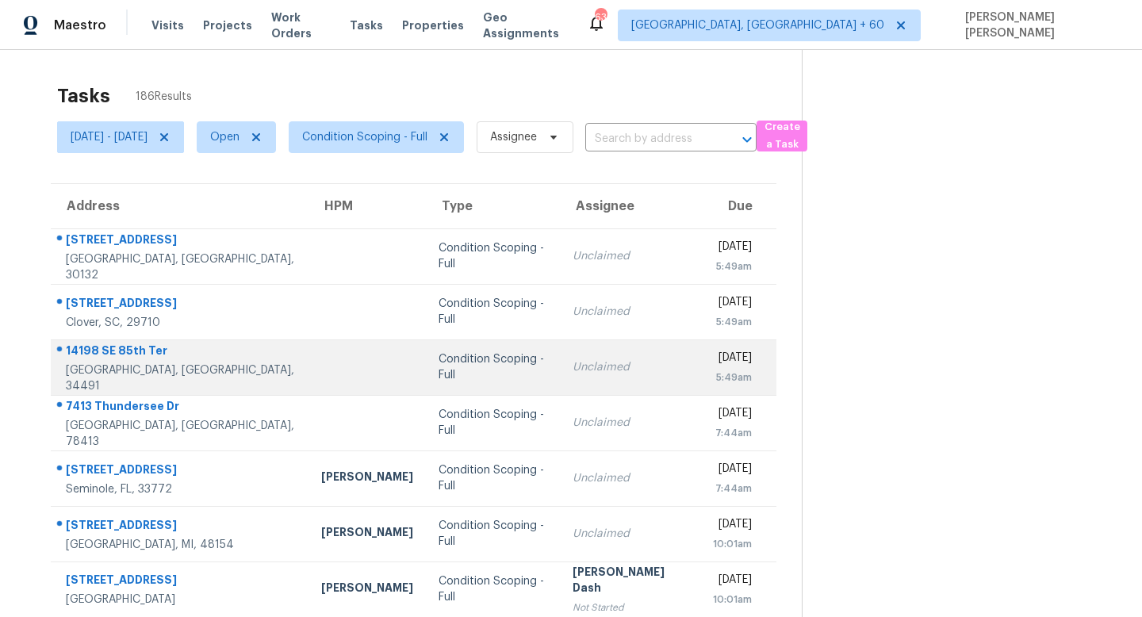
scroll to position [209, 0]
